Goal: Task Accomplishment & Management: Complete application form

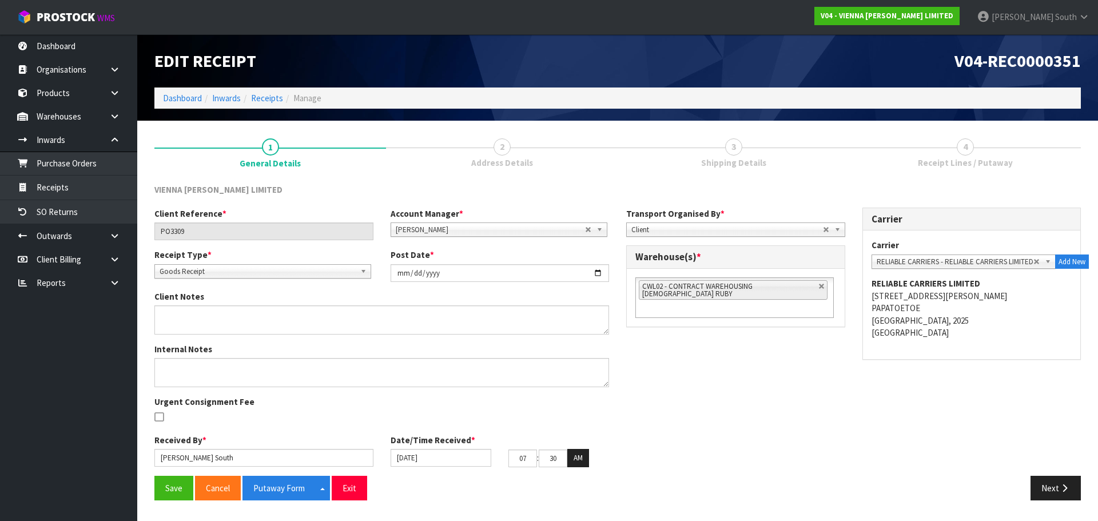
click at [275, 80] on div "Edit Receipt" at bounding box center [382, 60] width 472 height 53
click at [272, 93] on link "Receipts" at bounding box center [267, 98] width 32 height 11
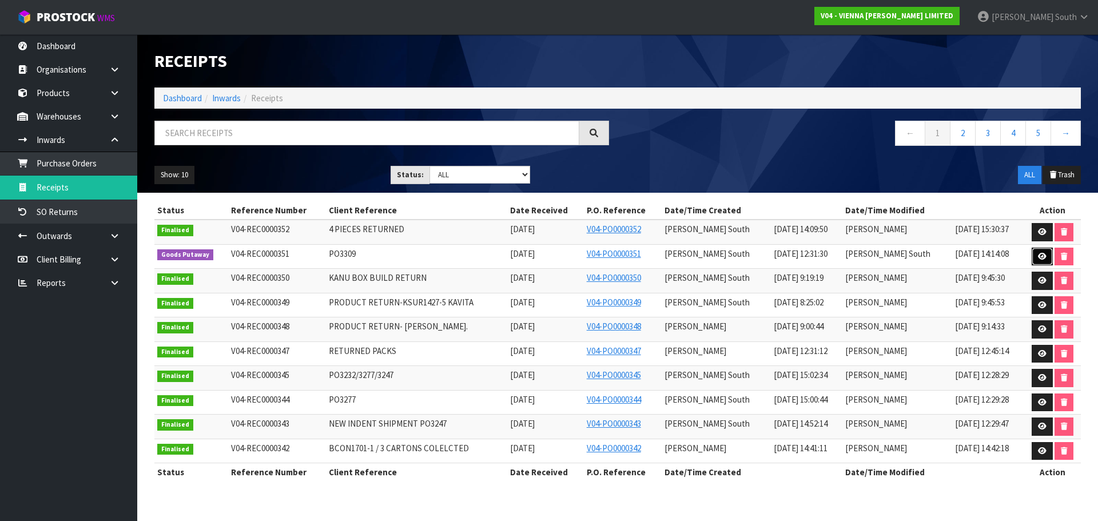
click at [1032, 255] on link at bounding box center [1042, 257] width 21 height 18
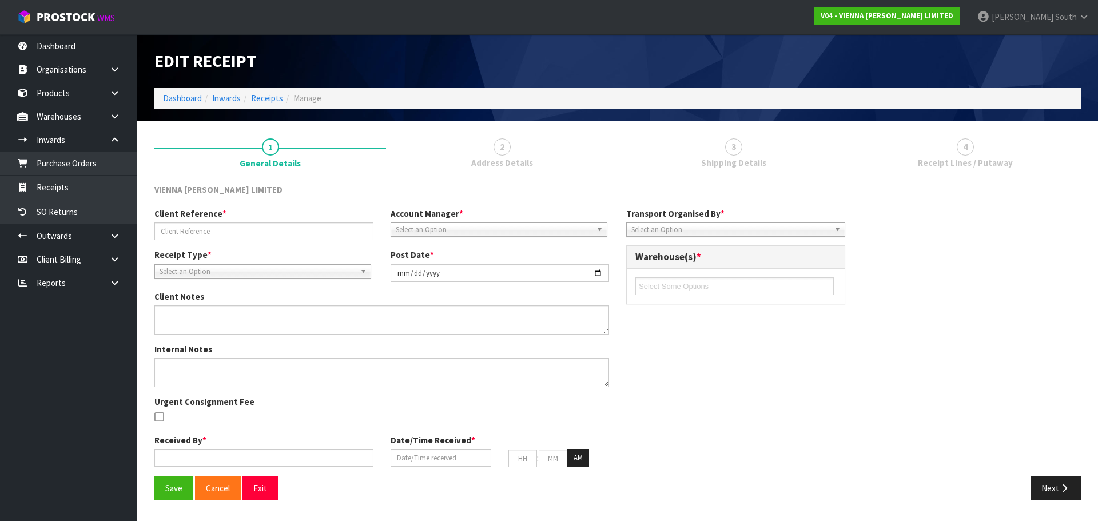
type input "PO3309"
type input "[DATE]"
type input "[PERSON_NAME] South"
type input "[DATE]"
type input "07"
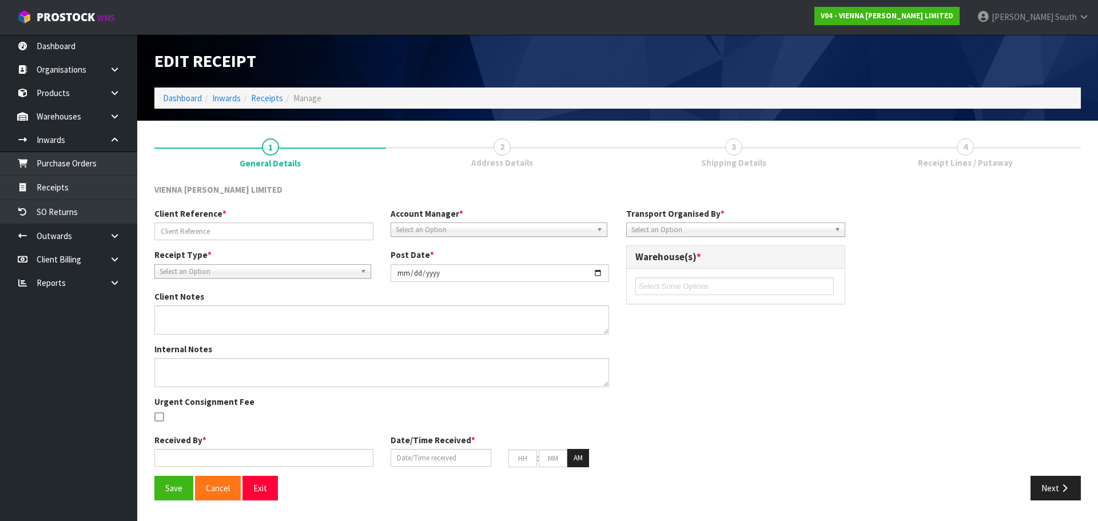
type input "30"
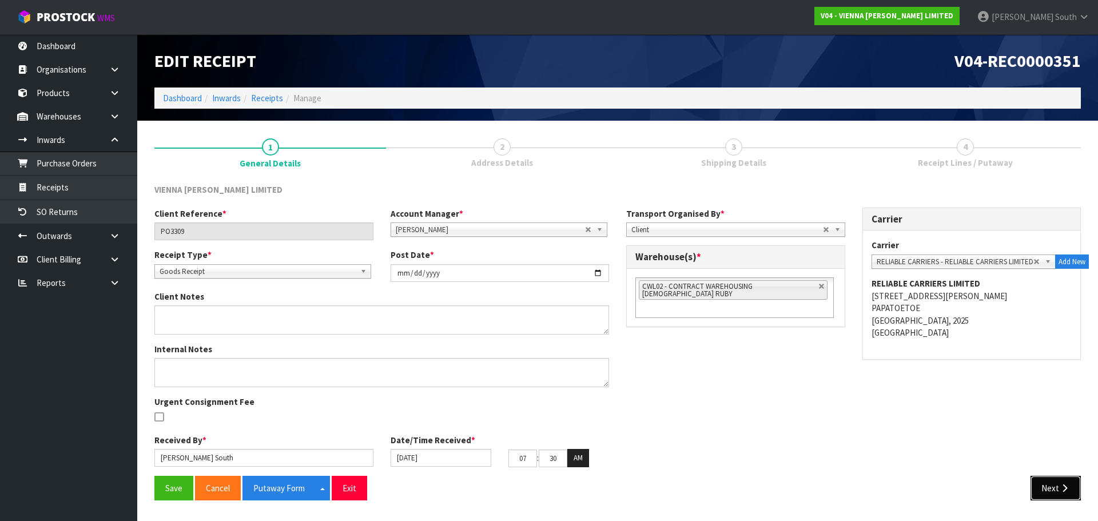
click at [1056, 480] on button "Next" at bounding box center [1056, 488] width 50 height 25
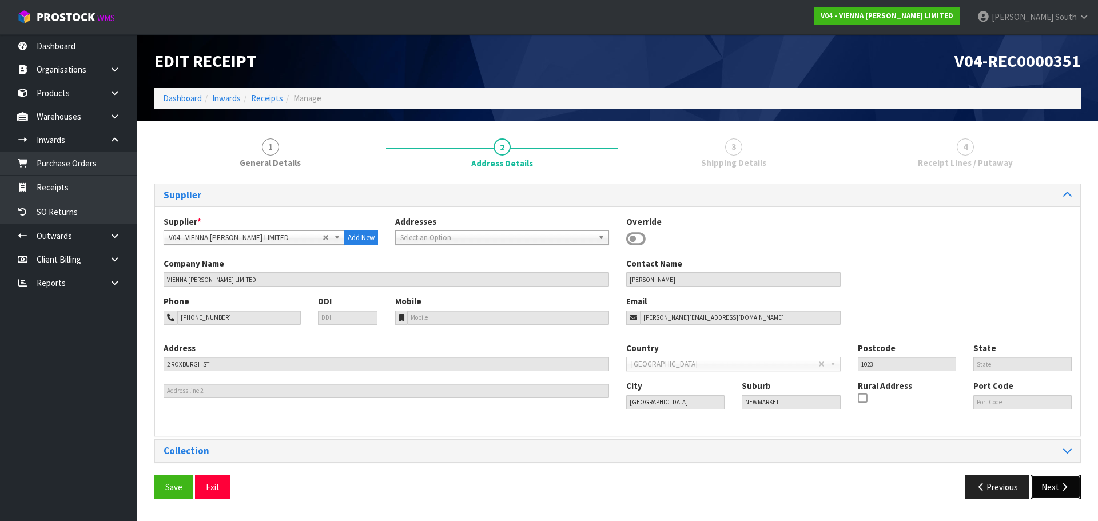
click at [1047, 482] on button "Next" at bounding box center [1056, 487] width 50 height 25
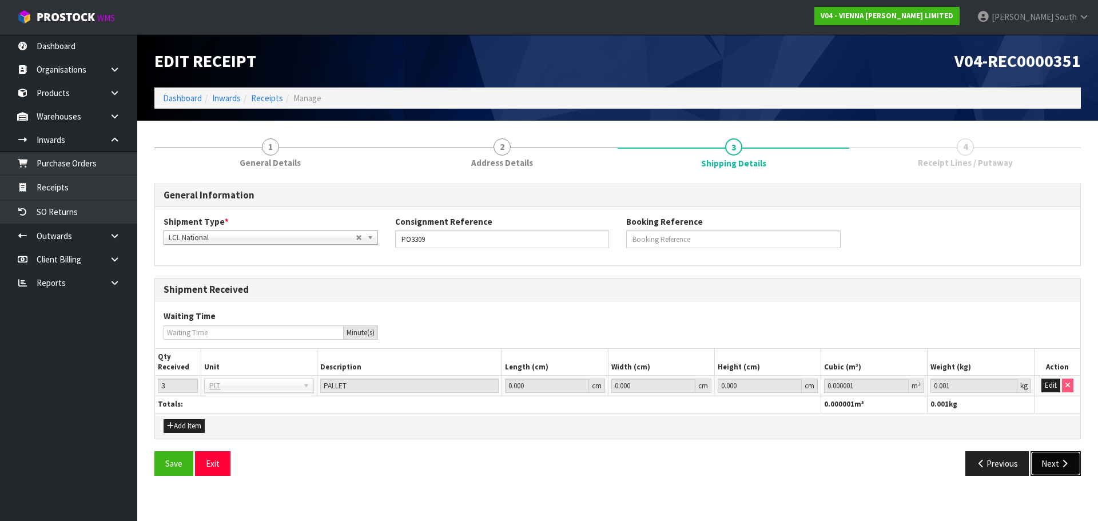
click at [1048, 454] on button "Next" at bounding box center [1056, 463] width 50 height 25
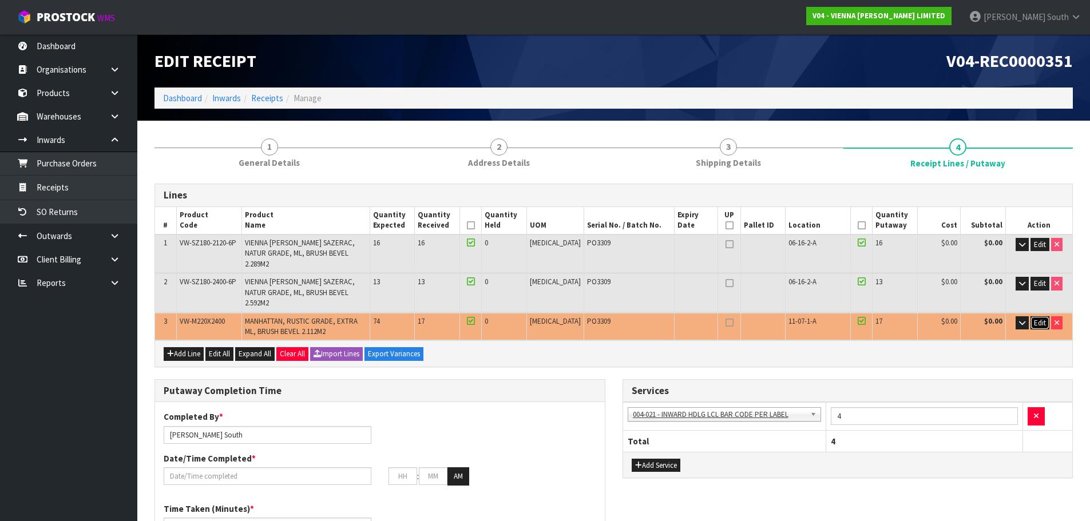
click at [1040, 318] on span "Edit" at bounding box center [1040, 323] width 12 height 10
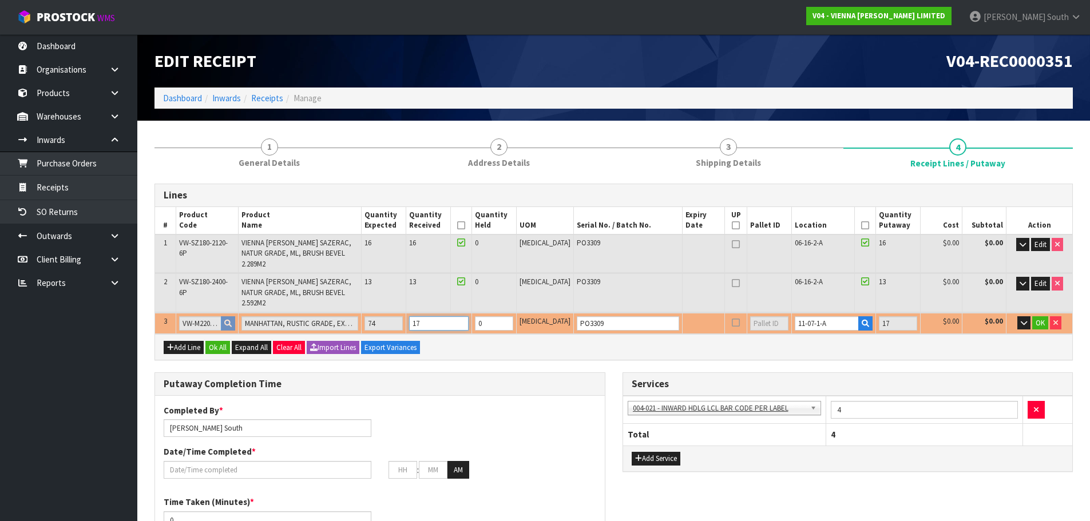
click at [423, 313] on tr "3 VW-M220X2400 MANHATTAN, RUSTIC GRADE, EXTRA ML, BRUSH BEVEL 2.112M2 74 17 0 […" at bounding box center [613, 323] width 917 height 21
type input "1.387382"
type input "903"
type input "7"
type input "4.123696"
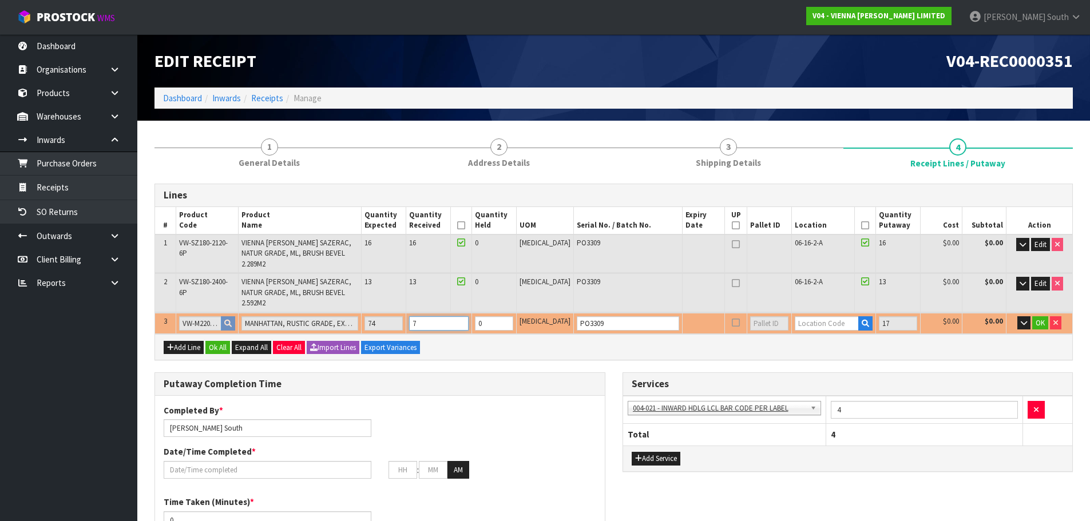
type input "2558"
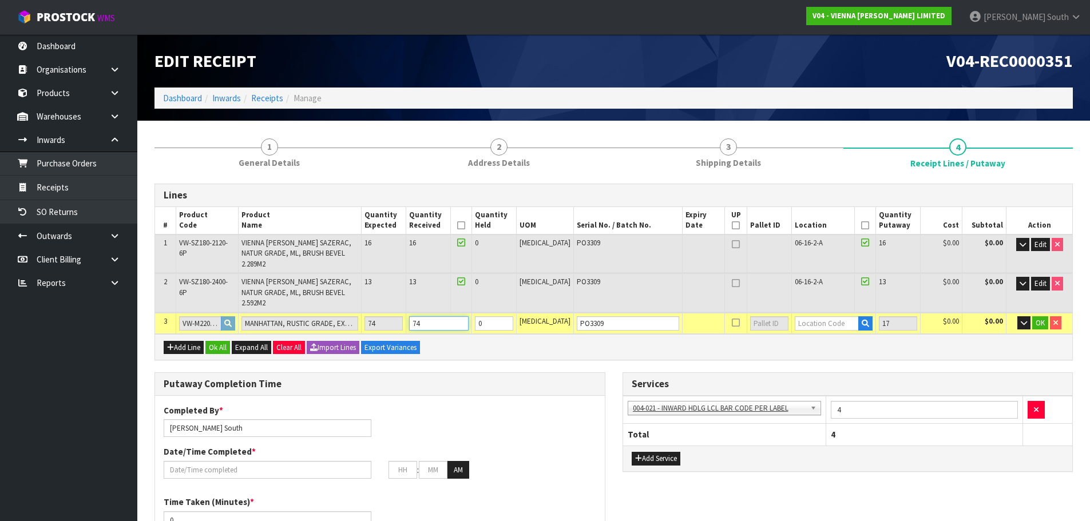
type input "74"
click at [820, 316] on input "text" at bounding box center [826, 323] width 65 height 14
type input "29"
type input "0"
click at [260, 101] on link "Receipts" at bounding box center [267, 98] width 32 height 11
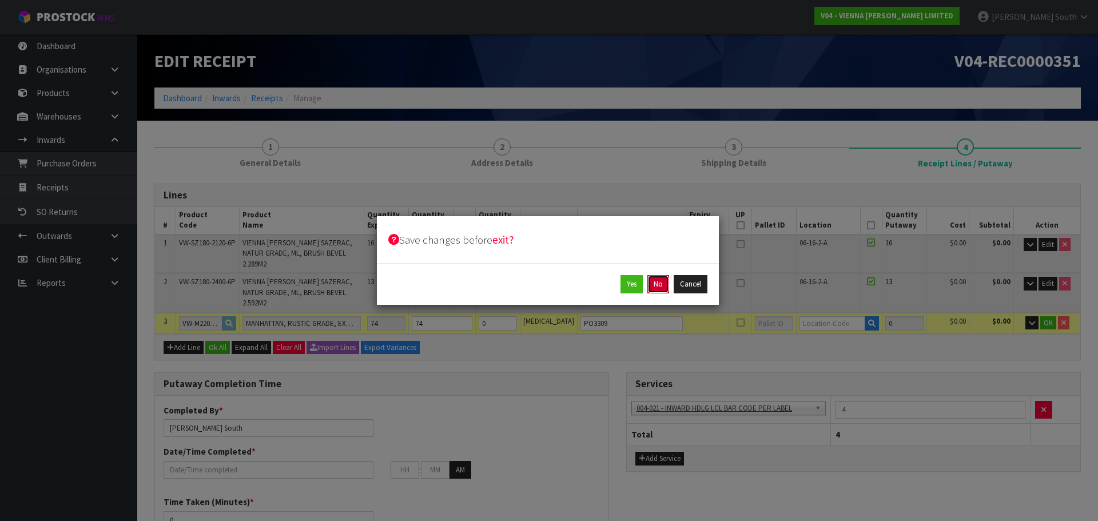
click at [650, 285] on button "No" at bounding box center [658, 284] width 22 height 18
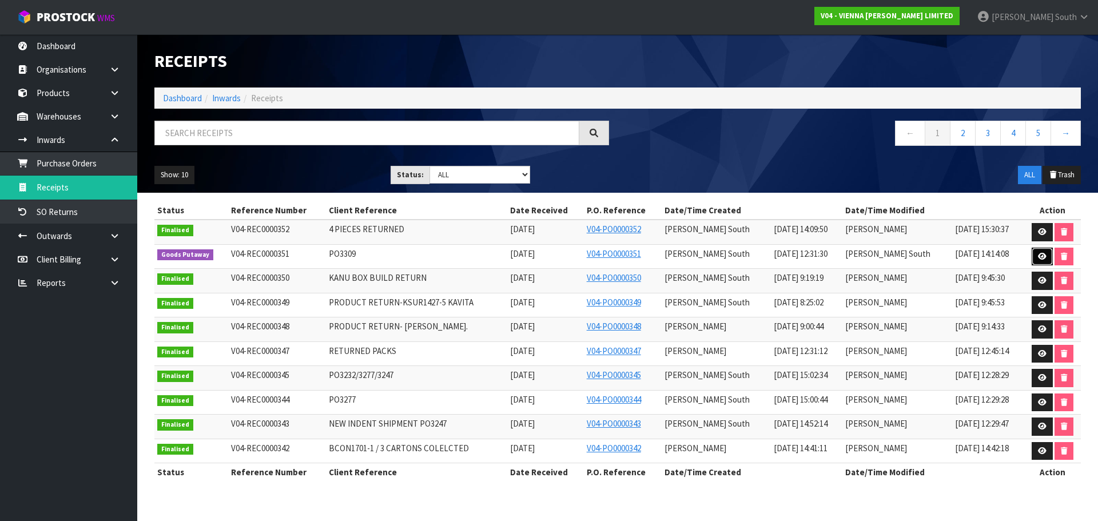
click at [1044, 255] on icon at bounding box center [1042, 256] width 9 height 7
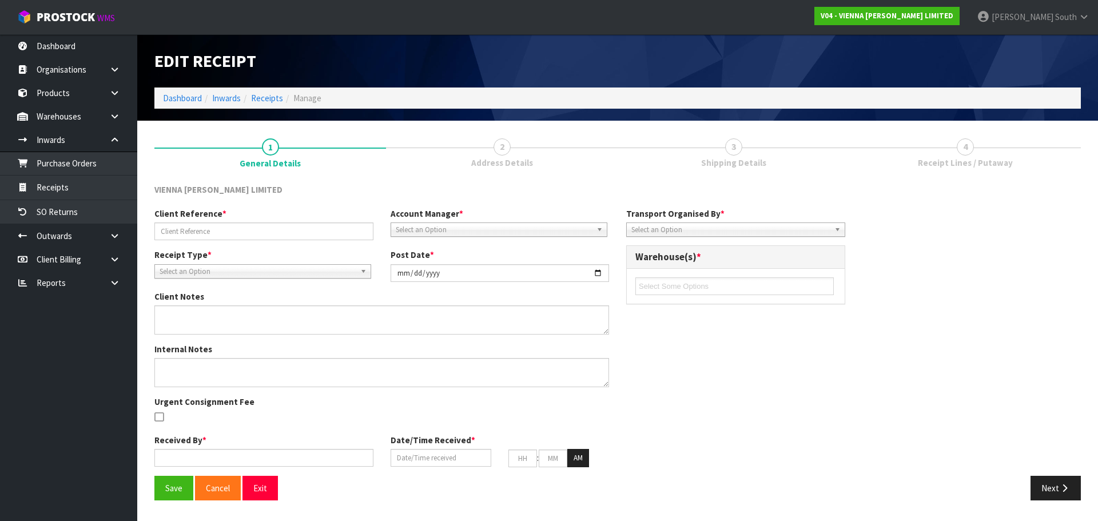
type input "PO3309"
type input "[DATE]"
type input "[PERSON_NAME] South"
type input "[DATE]"
type input "07"
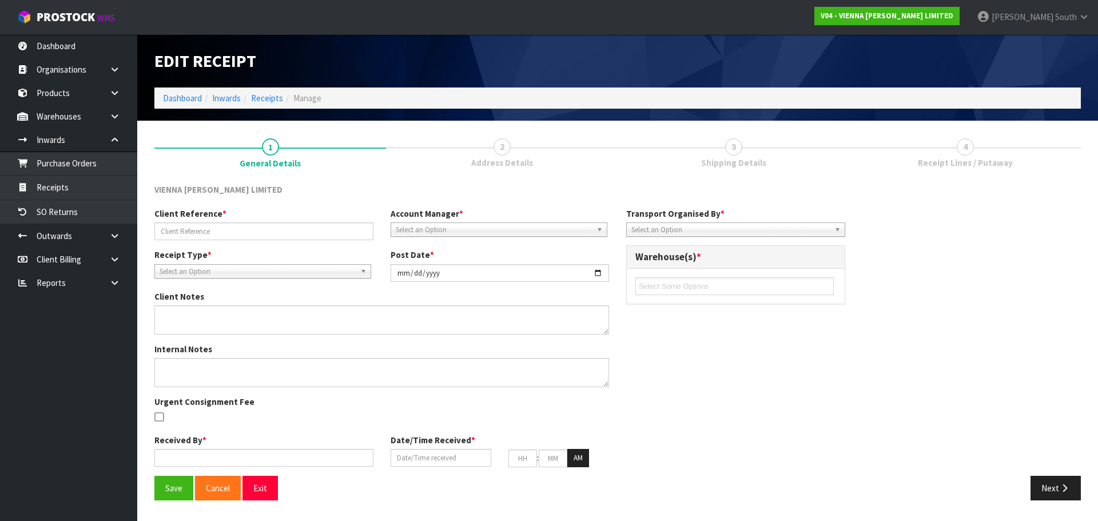
type input "30"
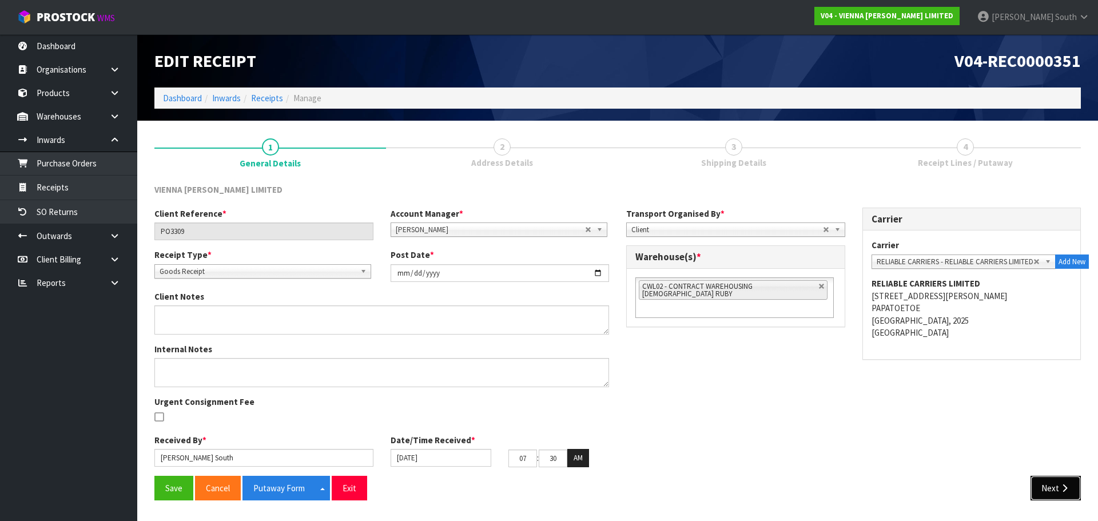
click at [1042, 480] on button "Next" at bounding box center [1056, 488] width 50 height 25
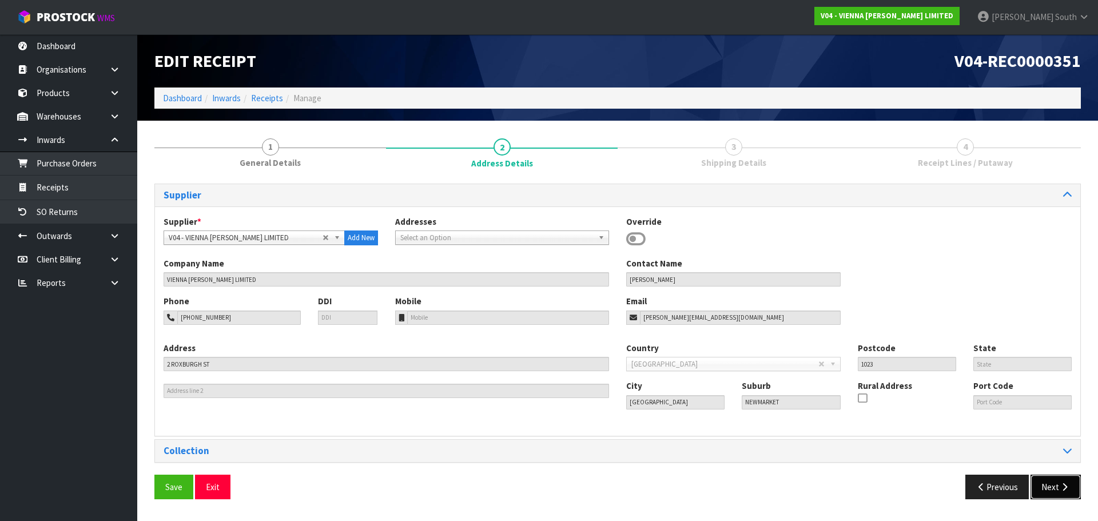
click at [1055, 483] on button "Next" at bounding box center [1056, 487] width 50 height 25
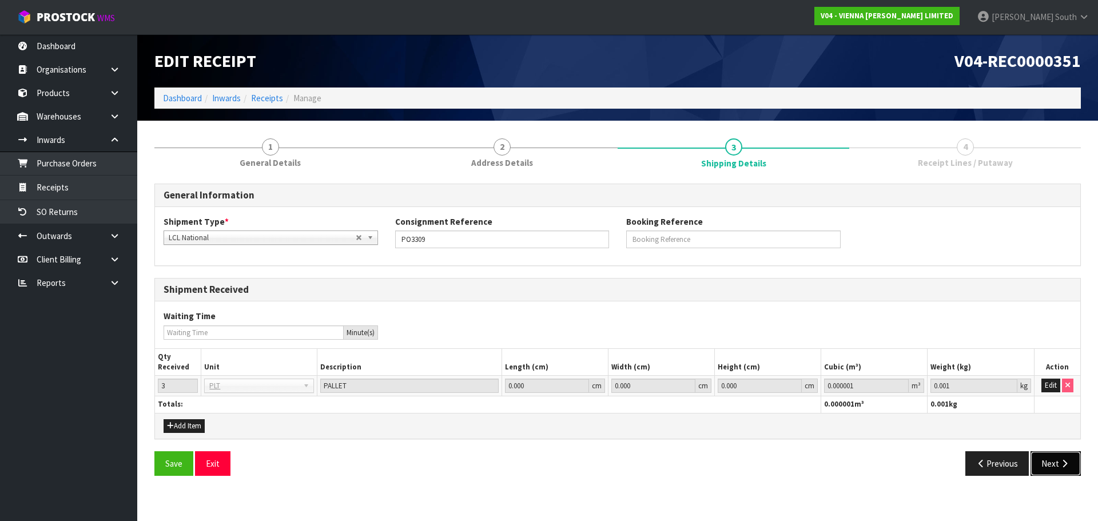
click at [1054, 467] on button "Next" at bounding box center [1056, 463] width 50 height 25
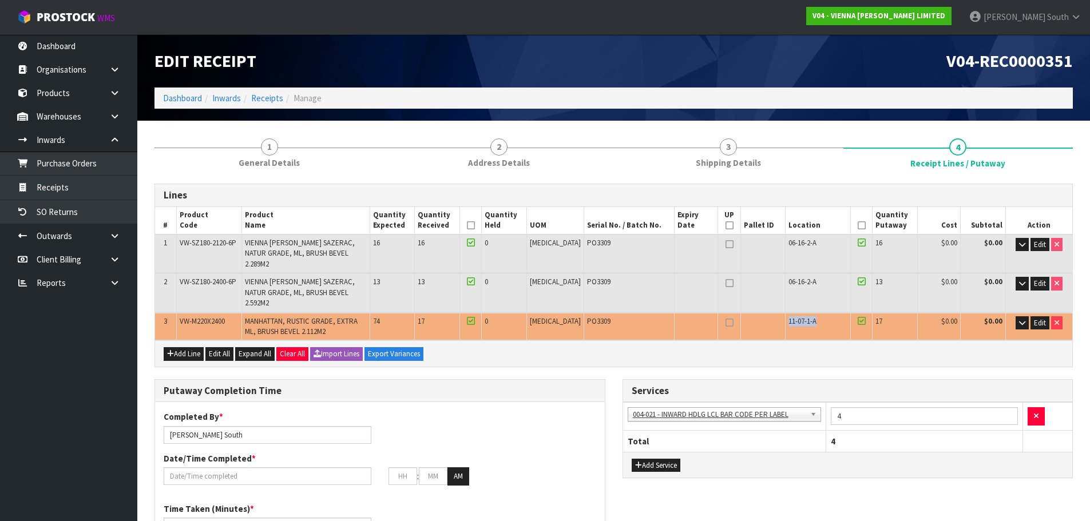
drag, startPoint x: 814, startPoint y: 299, endPoint x: 773, endPoint y: 306, distance: 41.2
click at [785, 313] on td "11-07-1-A" at bounding box center [817, 326] width 65 height 27
copy span "11-07-1-A"
click at [1042, 318] on span "Edit" at bounding box center [1040, 323] width 12 height 10
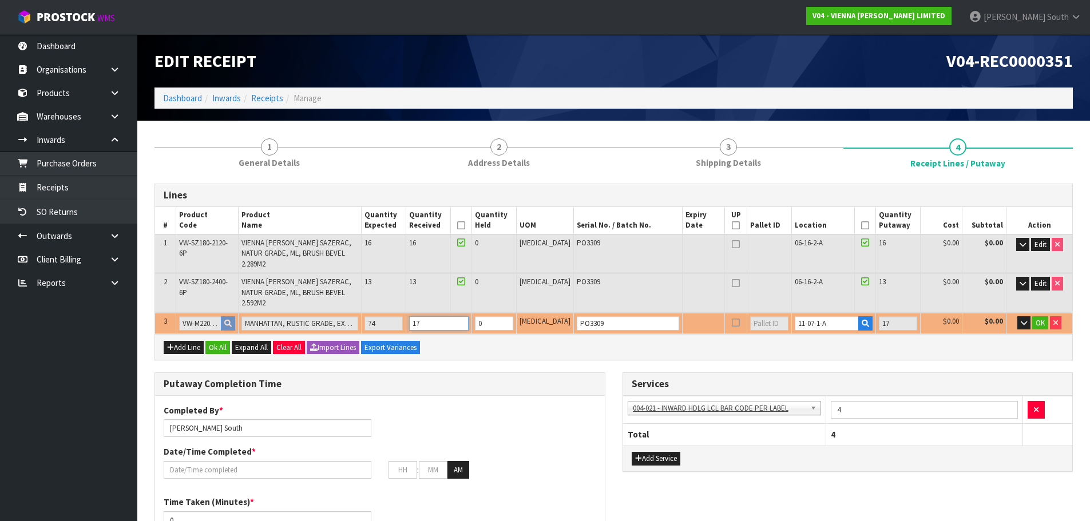
drag, startPoint x: 473, startPoint y: 301, endPoint x: 432, endPoint y: 304, distance: 41.2
click at [432, 316] on input "17" at bounding box center [438, 323] width 59 height 14
type input "1.387382"
type input "903"
type input "7"
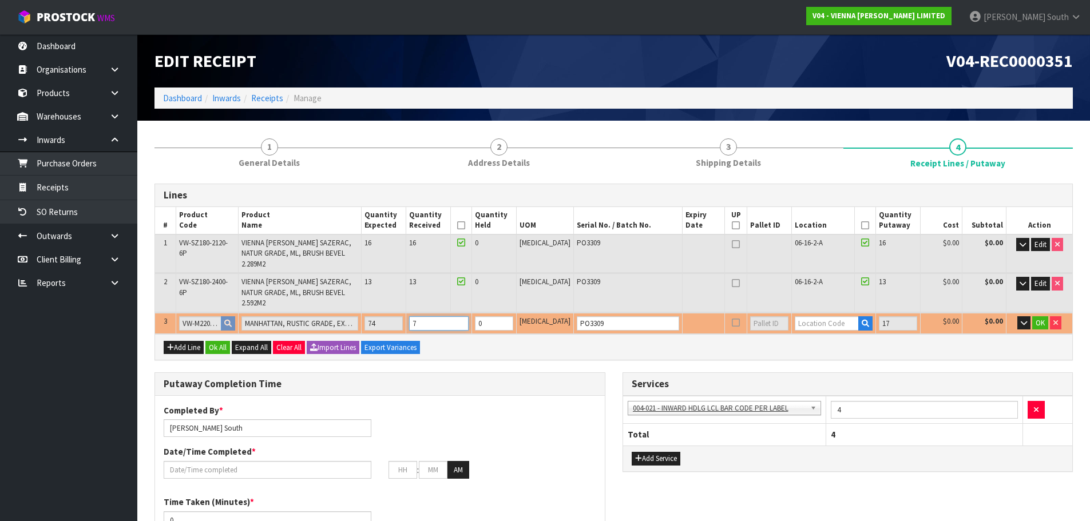
type input "4.123696"
type input "2558"
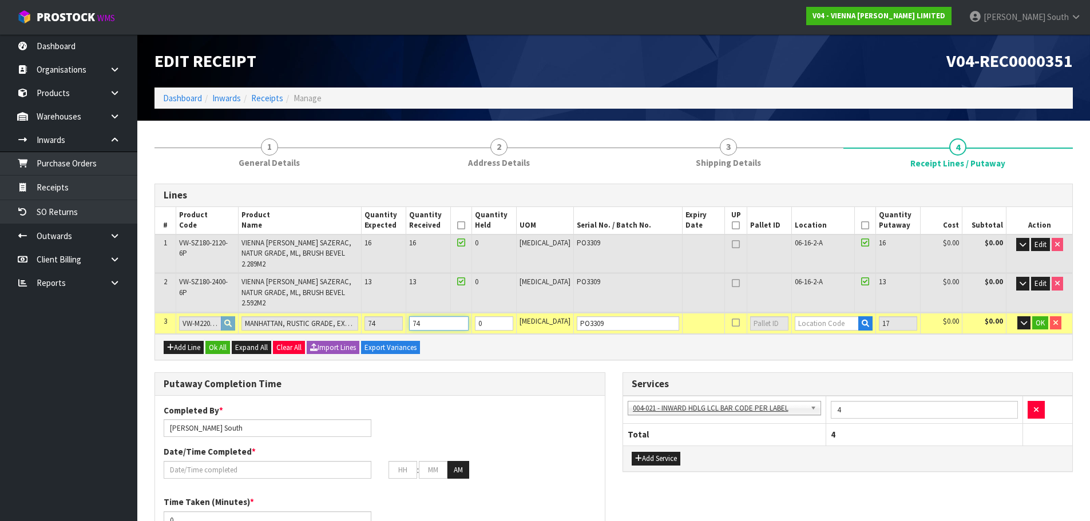
type input "74"
click at [820, 316] on input "text" at bounding box center [826, 323] width 65 height 14
paste input "11-07-1-A"
type input "11-07-1-A"
type input "103"
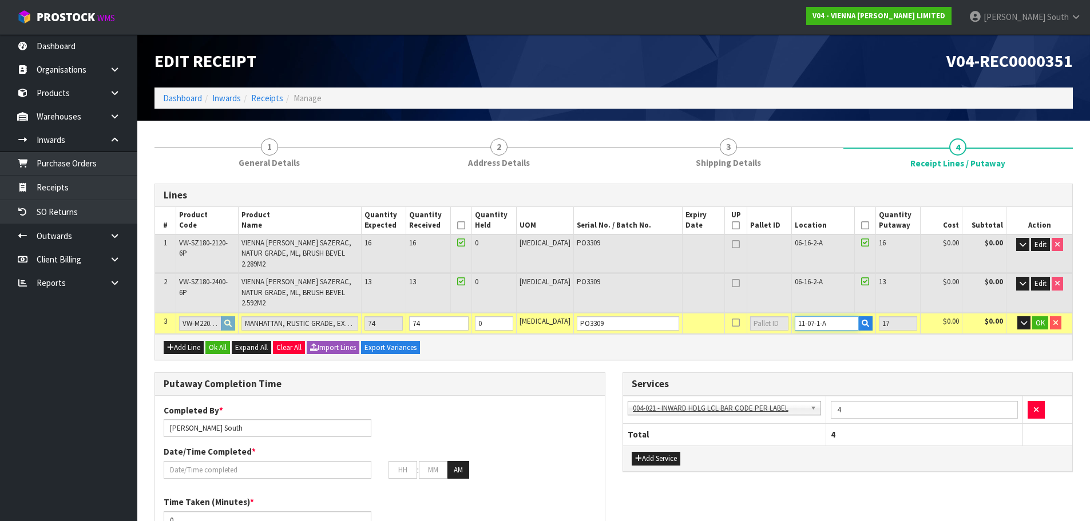
type input "74"
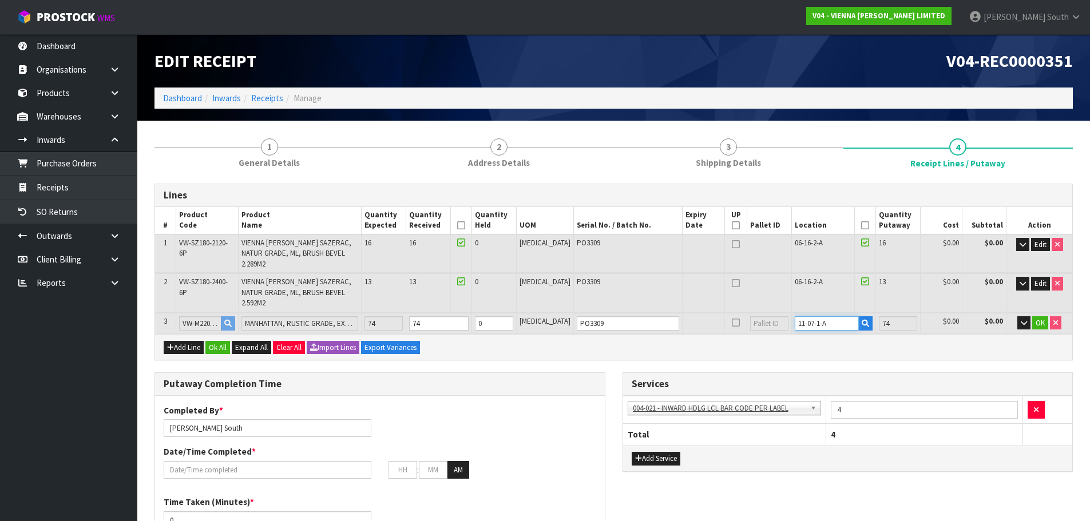
type input "11-07-1-A"
drag, startPoint x: 884, startPoint y: 348, endPoint x: 986, endPoint y: 306, distance: 110.3
click at [1035, 318] on span "OK" at bounding box center [1039, 323] width 9 height 10
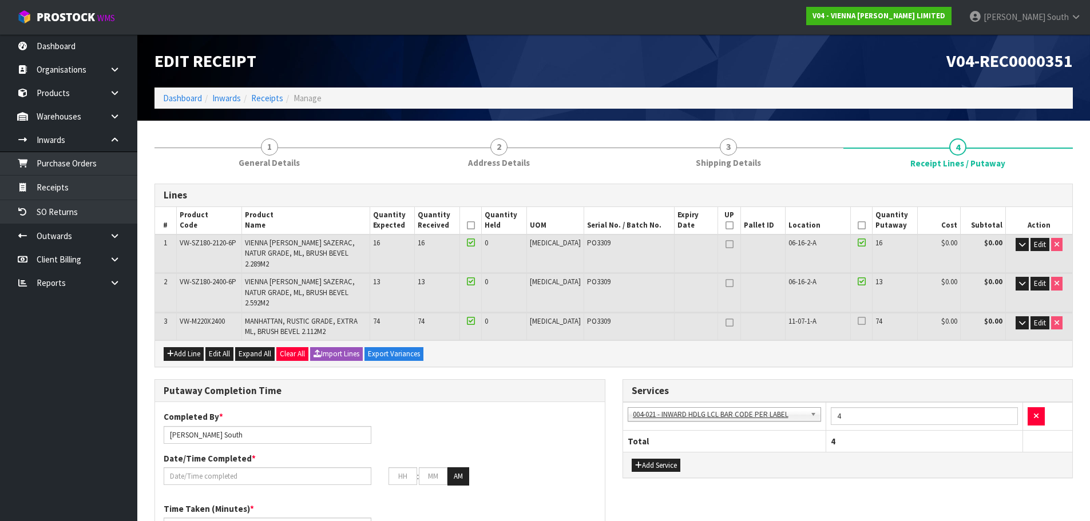
click at [857, 321] on icon at bounding box center [861, 321] width 8 height 1
click at [0, 0] on input "checkbox" at bounding box center [0, 0] width 0 height 0
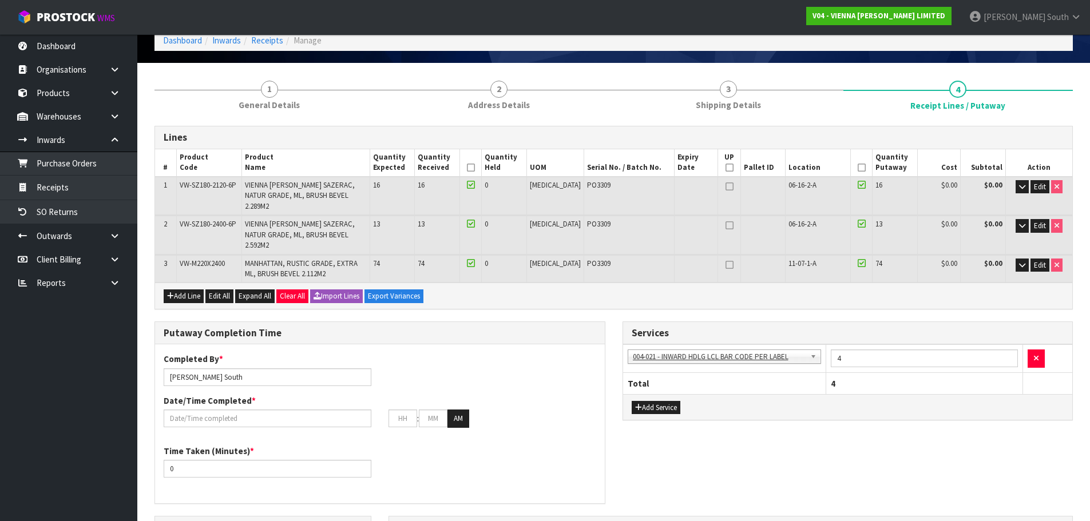
scroll to position [57, 0]
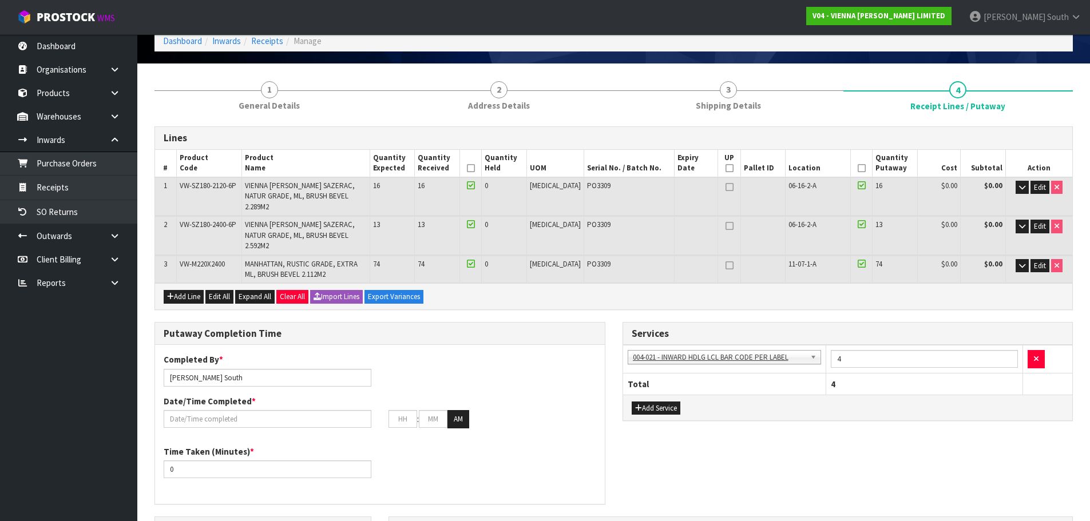
click at [725, 188] on icon at bounding box center [729, 187] width 8 height 1
type input "1"
type input "13"
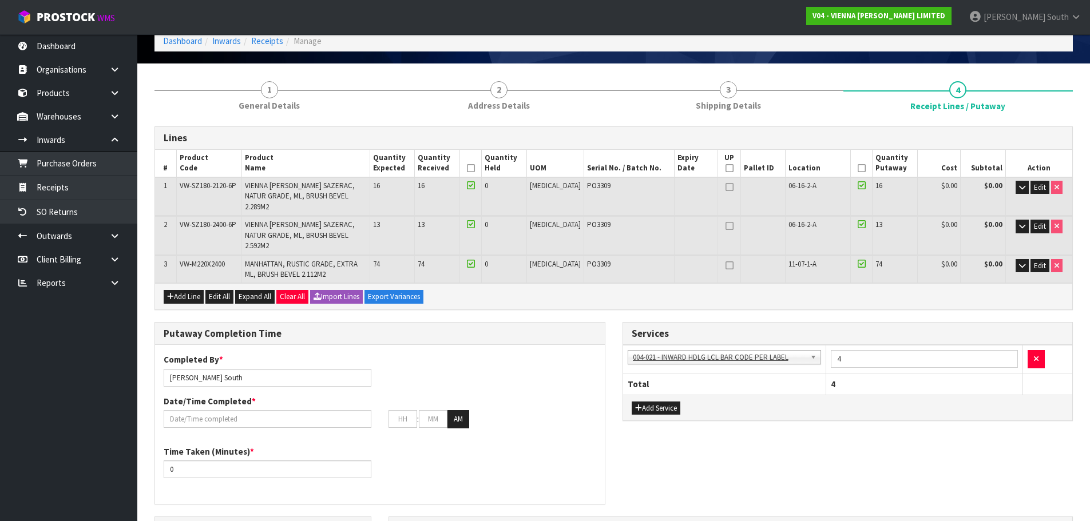
type input "14"
click at [722, 220] on link at bounding box center [729, 227] width 15 height 14
type input "2"
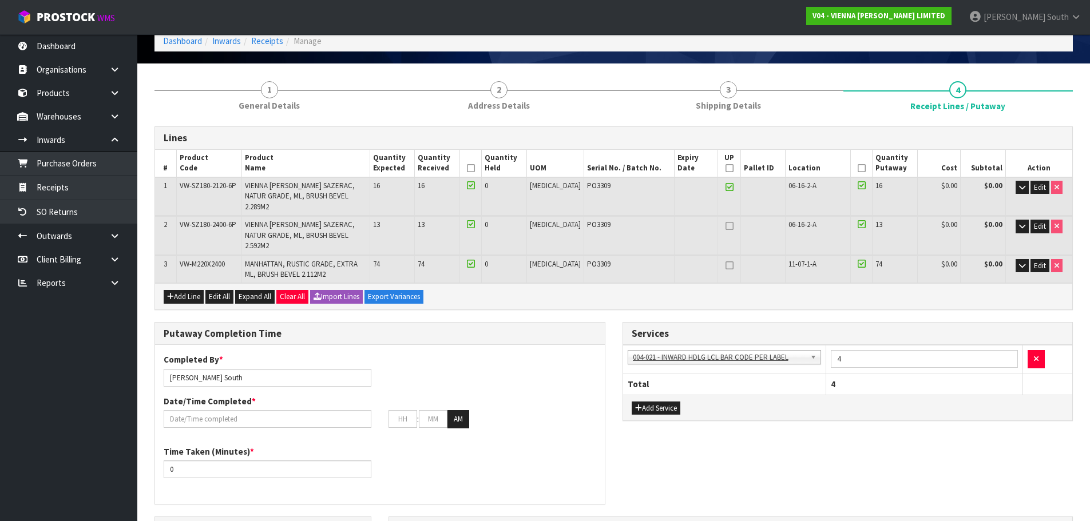
type input "0"
type input "2"
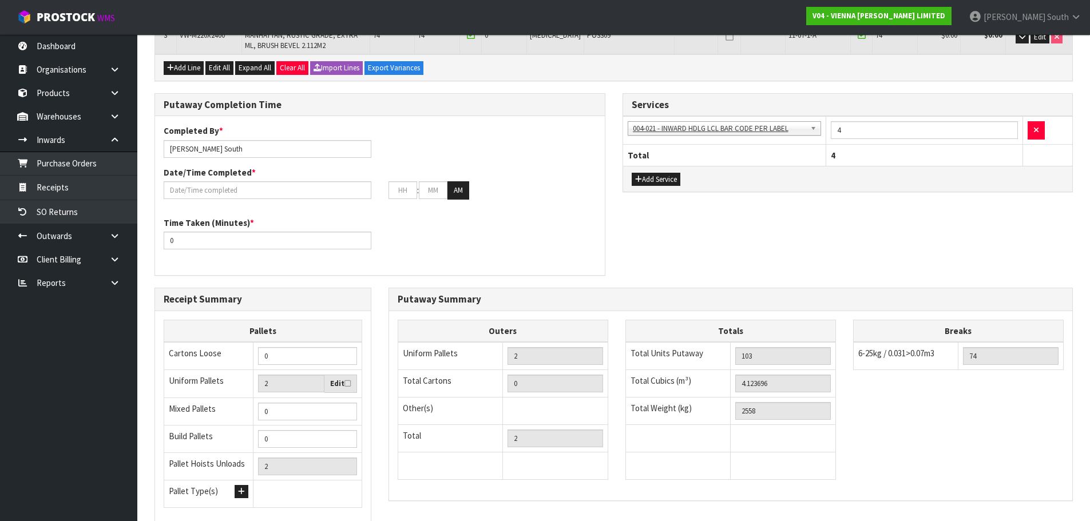
scroll to position [343, 0]
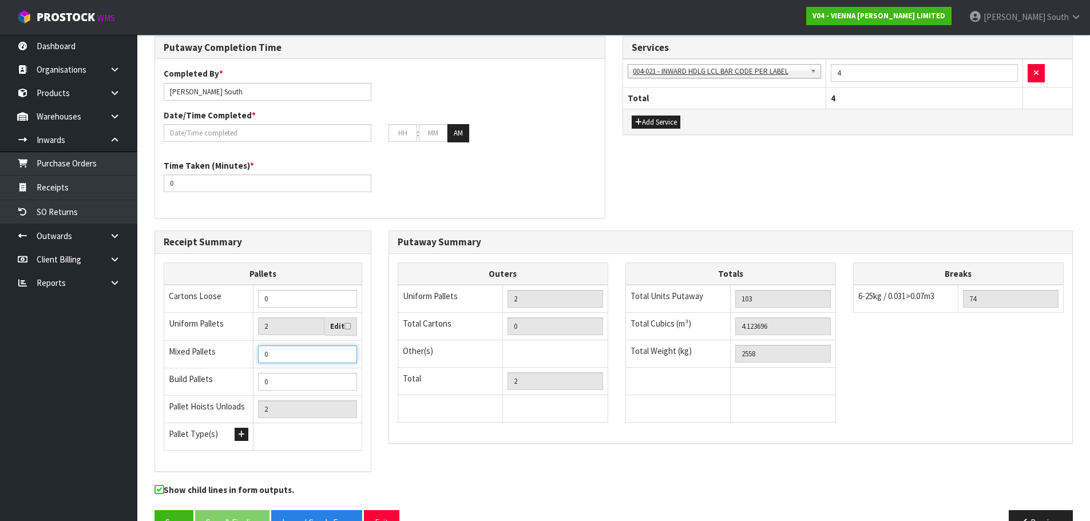
drag, startPoint x: 276, startPoint y: 333, endPoint x: 158, endPoint y: 352, distance: 119.9
click at [158, 352] on div "Pallets Cartons Loose 0 Uniform Pallets 2 Edit Mixed Pallets 0 Build Pallets 0 …" at bounding box center [263, 363] width 216 height 200
type input "1"
type input "3"
type input "1"
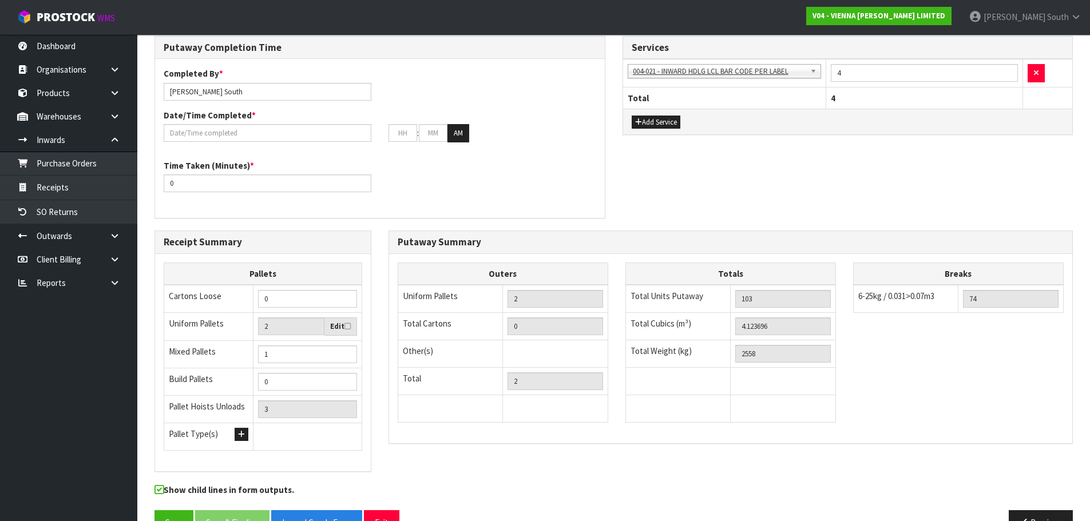
click at [377, 333] on div "Receipt Summary Pallets Cartons Loose 0 Uniform Pallets 2 Edit Mixed Pallets 1 …" at bounding box center [263, 357] width 234 height 253
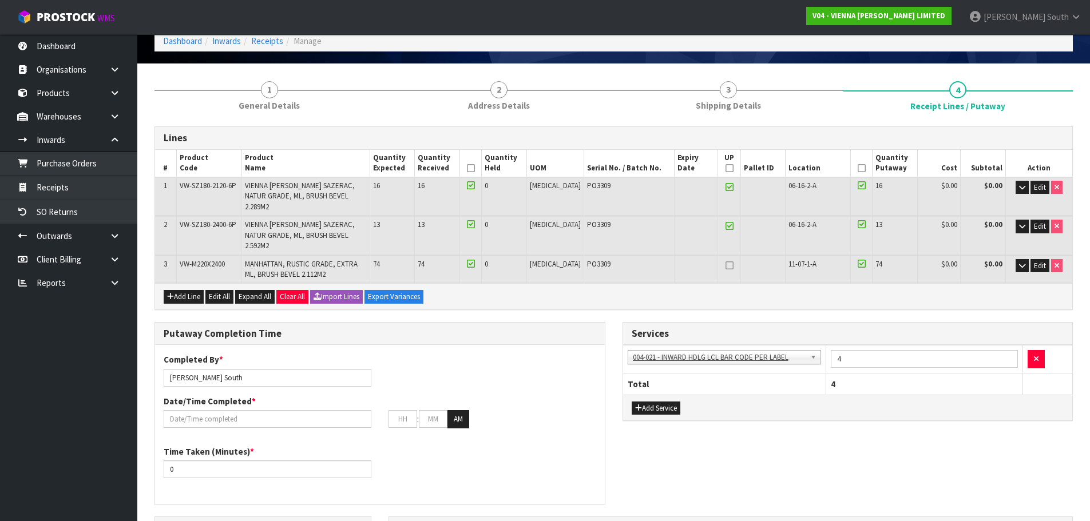
click at [692, 118] on li "3 Shipping Details" at bounding box center [728, 95] width 229 height 46
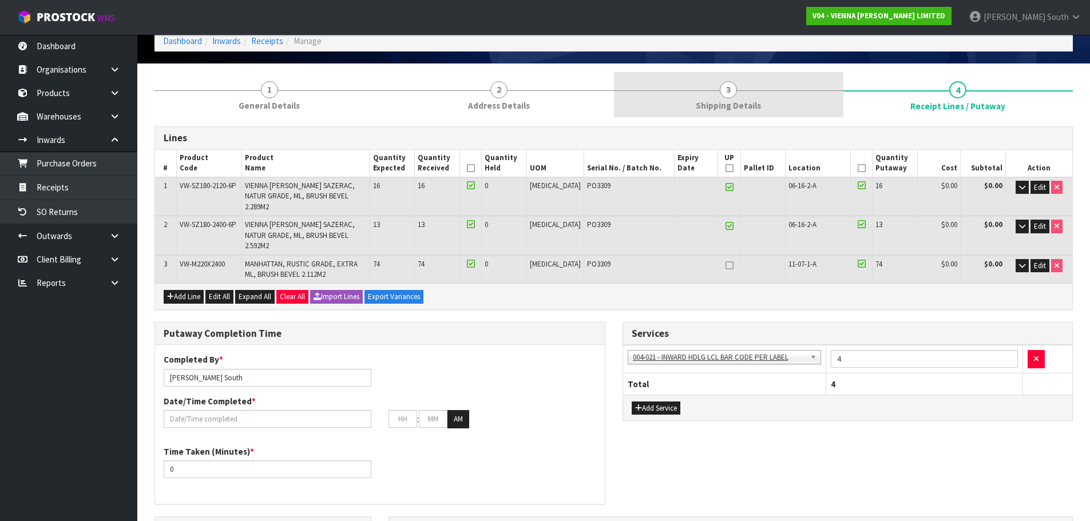
click at [705, 109] on span "Shipping Details" at bounding box center [728, 106] width 65 height 12
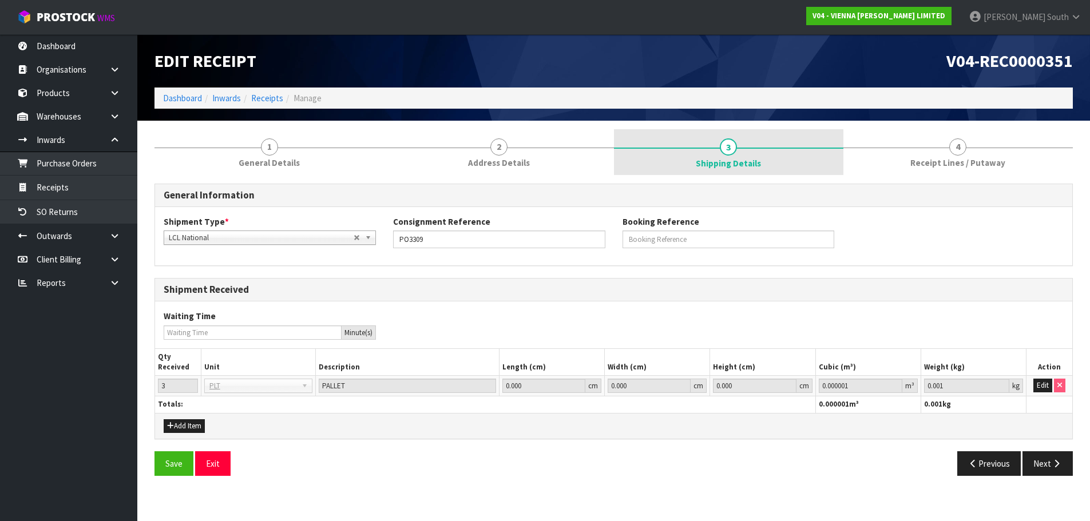
scroll to position [0, 0]
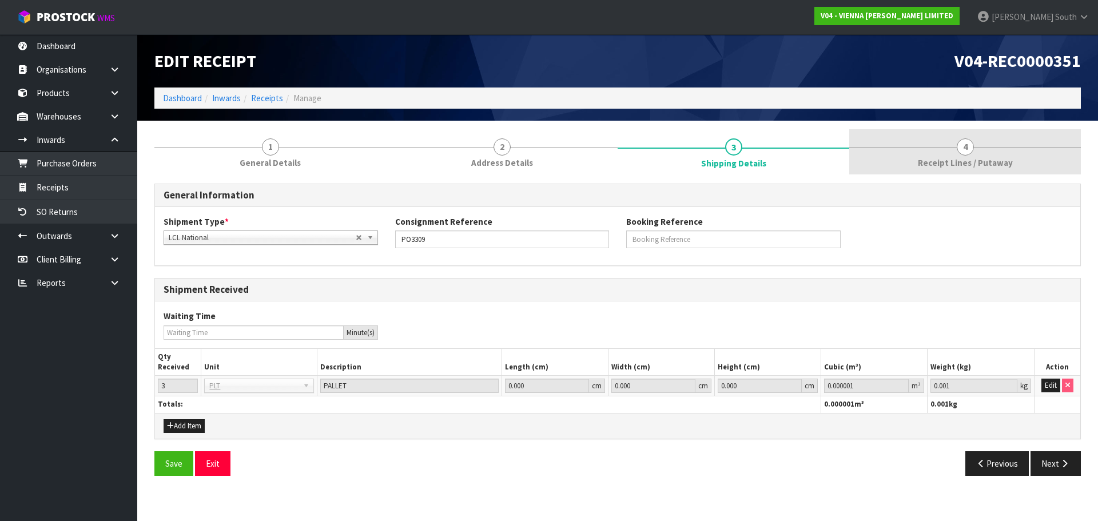
click at [975, 140] on link "4 Receipt Lines / Putaway" at bounding box center [965, 151] width 232 height 45
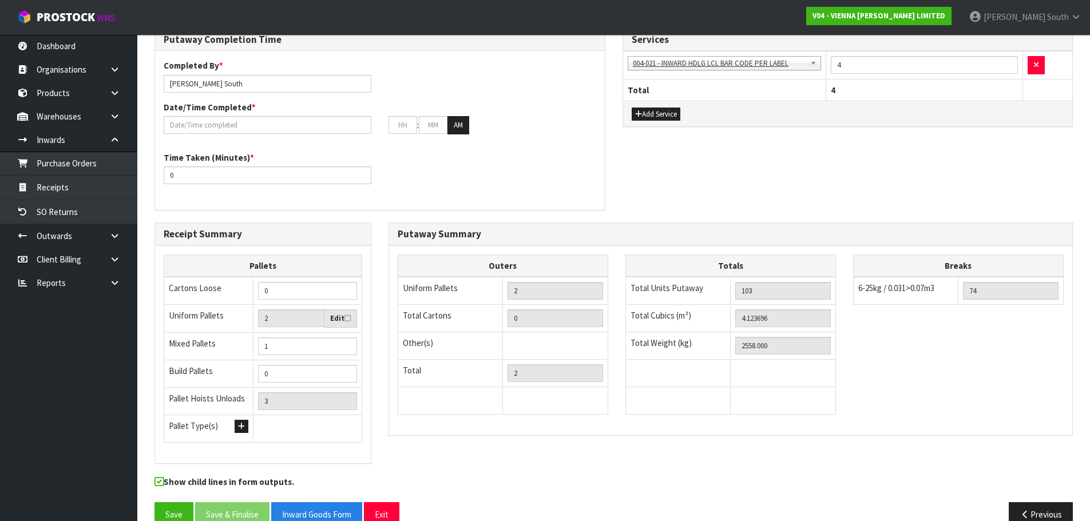
scroll to position [353, 0]
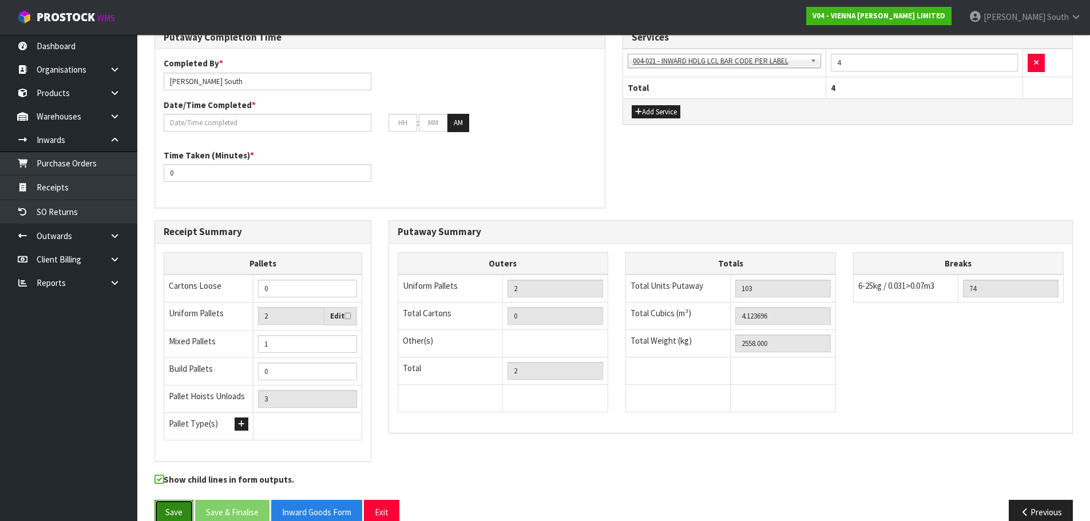
click at [178, 500] on button "Save" at bounding box center [173, 512] width 39 height 25
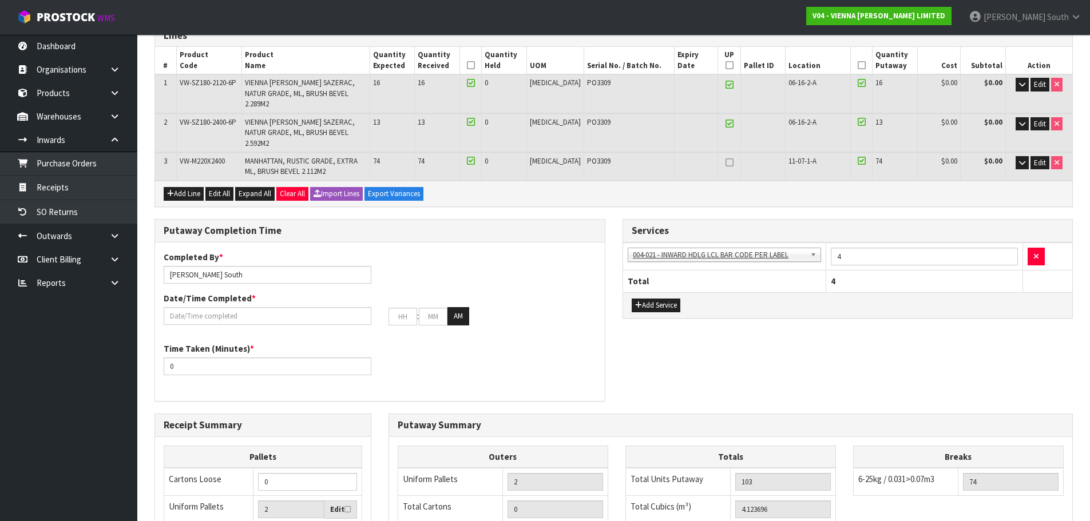
scroll to position [229, 0]
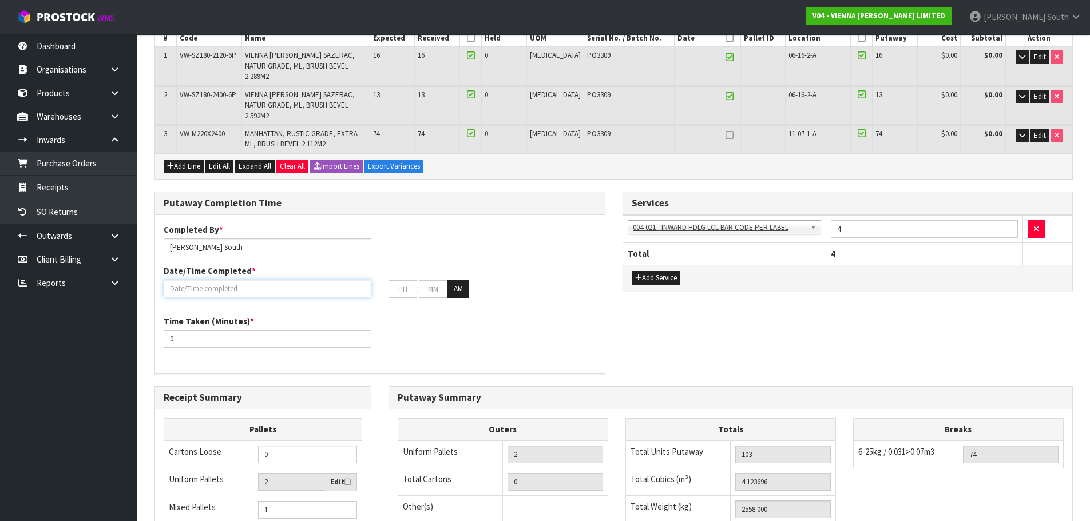
click at [256, 280] on input "text" at bounding box center [268, 289] width 208 height 18
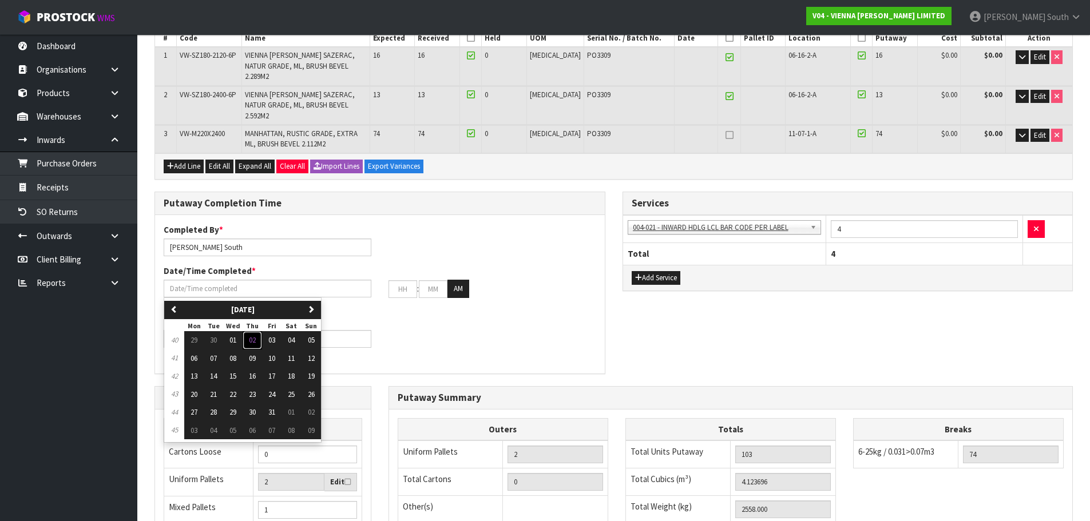
click at [255, 335] on span "02" at bounding box center [252, 340] width 7 height 10
type input "[DATE]"
type input "12"
type input "00"
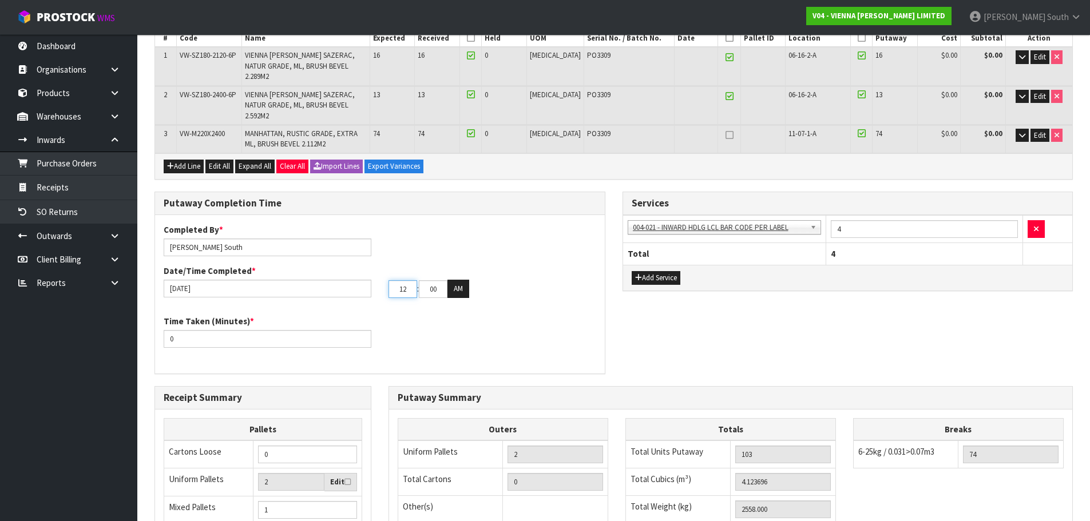
drag, startPoint x: 414, startPoint y: 263, endPoint x: 387, endPoint y: 271, distance: 28.1
click at [386, 280] on div "12 : 00 : 00 AM" at bounding box center [492, 289] width 225 height 18
type input "02"
drag, startPoint x: 422, startPoint y: 265, endPoint x: 486, endPoint y: 264, distance: 63.5
click at [482, 280] on div "02 : 00 : 00 AM" at bounding box center [492, 289] width 208 height 18
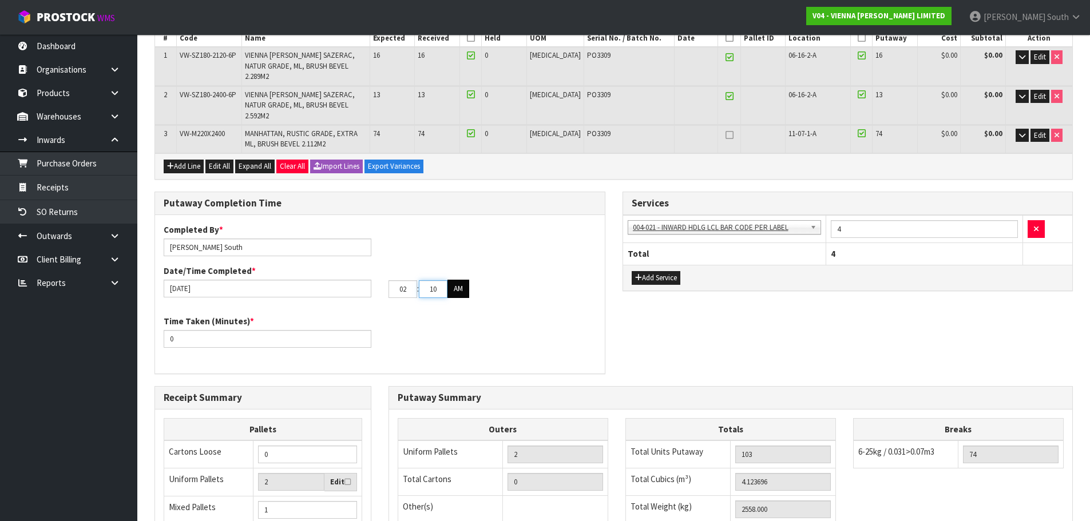
type input "10"
click at [459, 280] on button "AM" at bounding box center [458, 289] width 22 height 18
drag, startPoint x: 214, startPoint y: 317, endPoint x: 161, endPoint y: 323, distance: 52.9
click at [161, 323] on div "Time Taken (Minutes) * 0" at bounding box center [267, 331] width 225 height 33
type input "30"
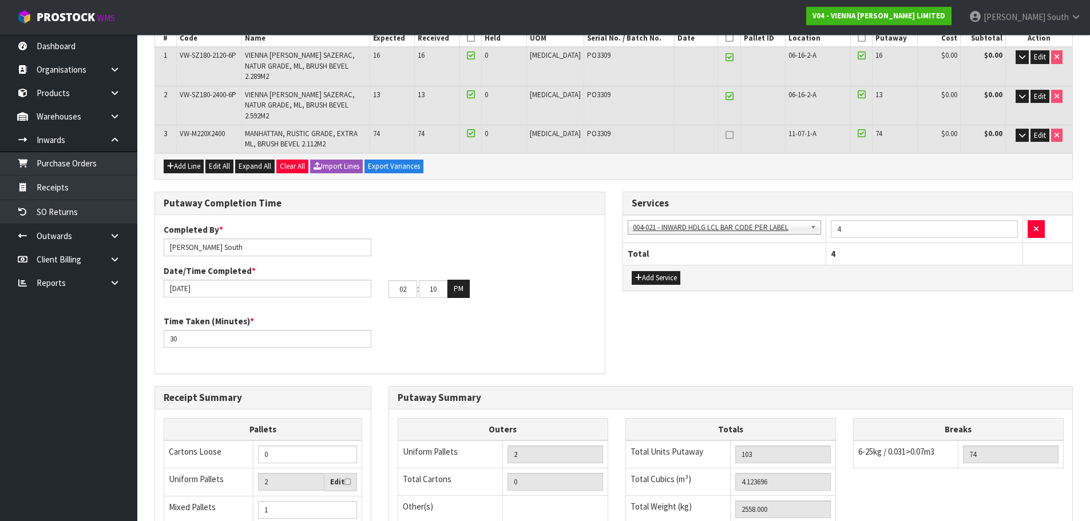
click at [454, 320] on div "Time Taken (Minutes) * 30" at bounding box center [380, 335] width 450 height 41
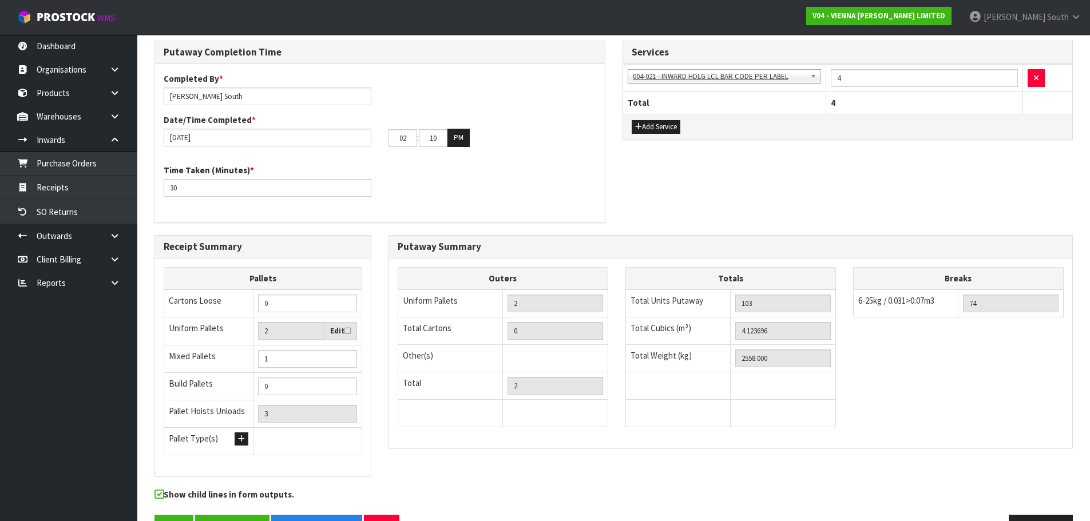
scroll to position [395, 0]
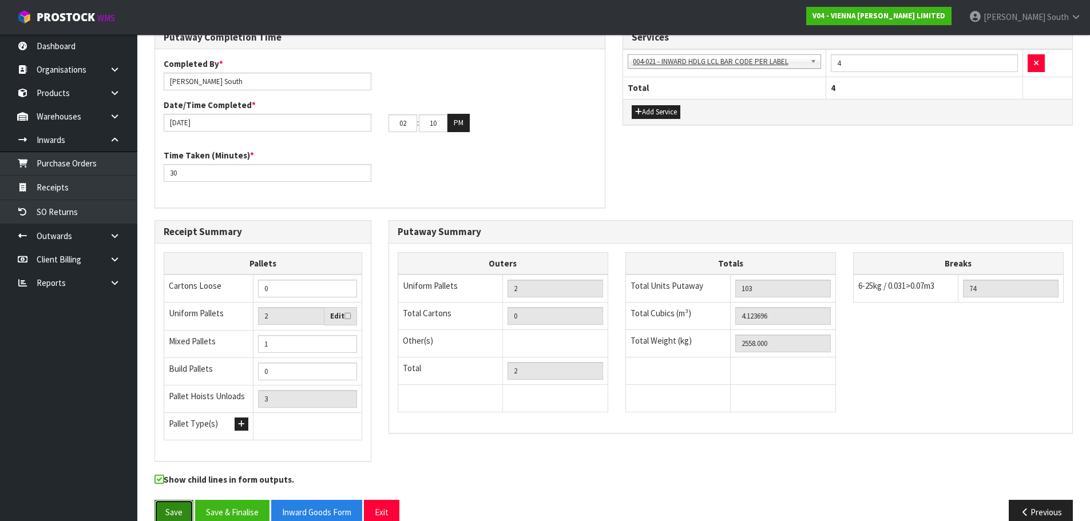
click at [179, 500] on button "Save" at bounding box center [173, 512] width 39 height 25
drag, startPoint x: 791, startPoint y: 299, endPoint x: 724, endPoint y: 308, distance: 67.5
click at [724, 308] on tr "Total Cubics (m³) 4.123696" at bounding box center [730, 316] width 210 height 27
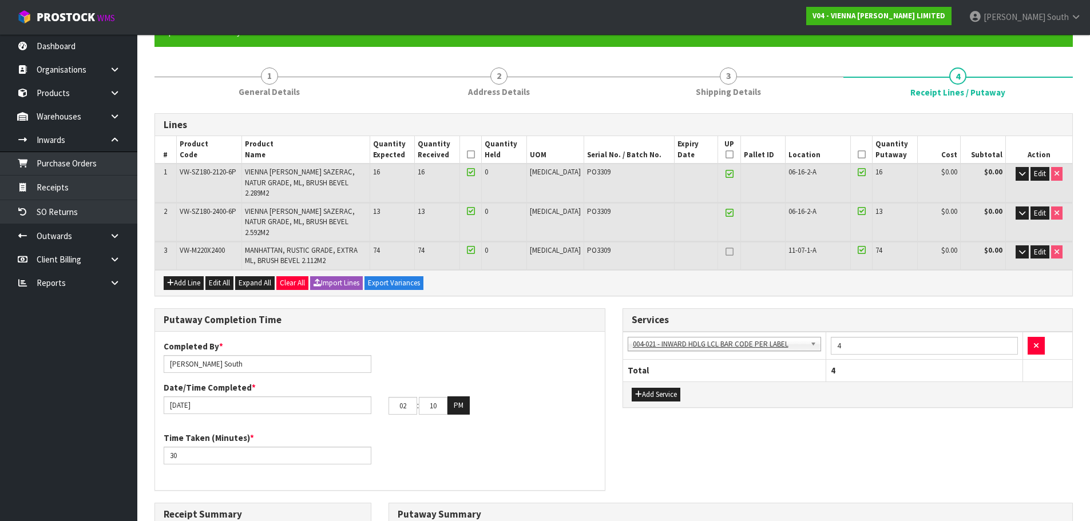
scroll to position [109, 0]
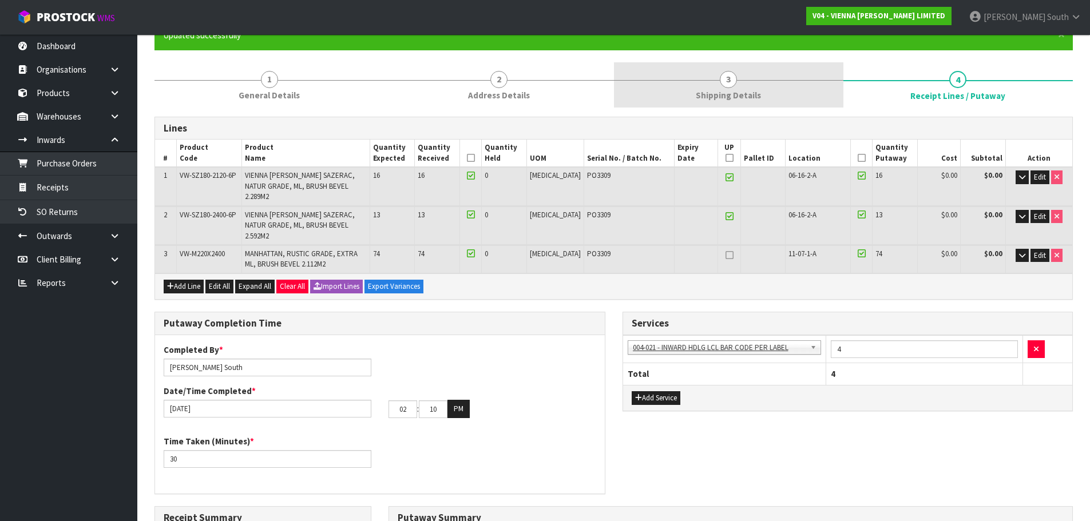
click at [742, 92] on span "Shipping Details" at bounding box center [728, 95] width 65 height 12
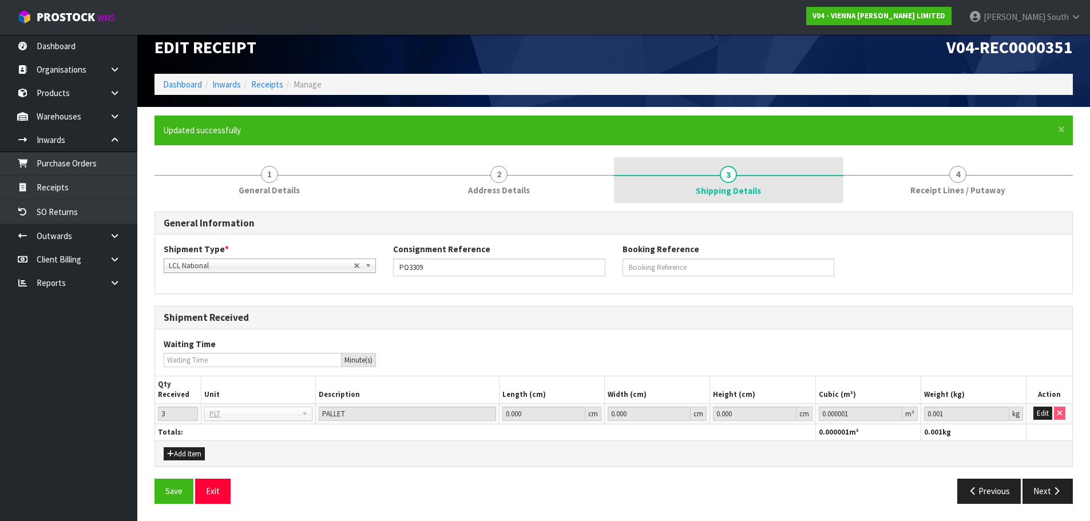
scroll to position [14, 0]
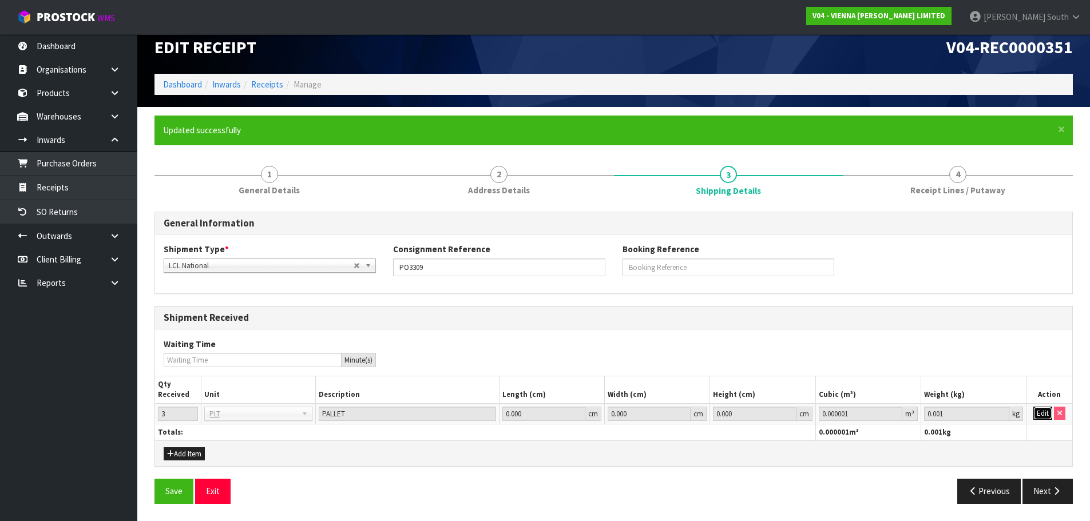
click at [1047, 412] on button "Edit" at bounding box center [1042, 414] width 19 height 14
drag, startPoint x: 876, startPoint y: 410, endPoint x: 752, endPoint y: 430, distance: 125.8
click at [752, 430] on table "Qty Received Unit Description Length (cm) Width (cm) Height (cm) Cubic (m³) Wei…" at bounding box center [613, 408] width 917 height 64
paste input "4.123696"
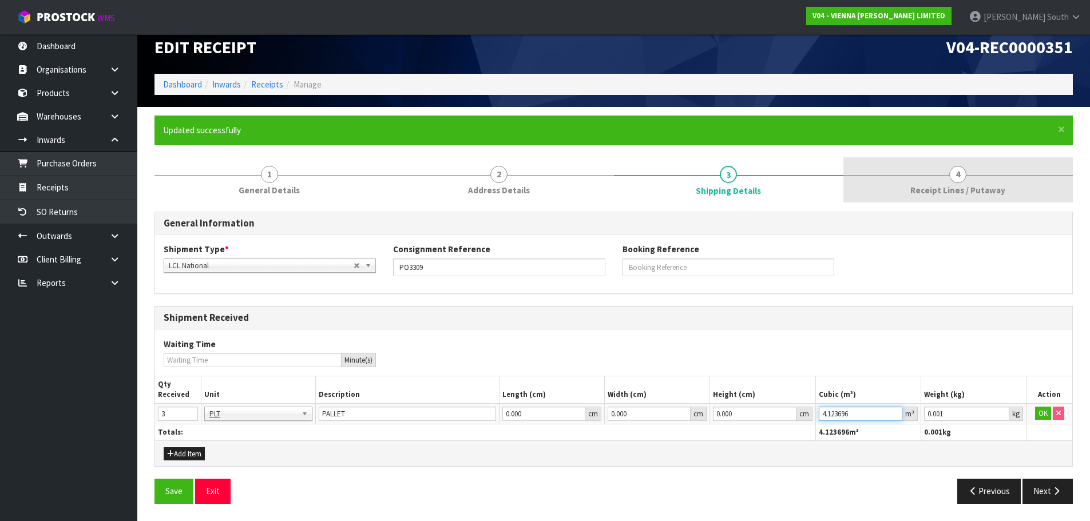
type input "4.123696"
click at [917, 182] on link "4 Receipt Lines / Putaway" at bounding box center [957, 179] width 229 height 45
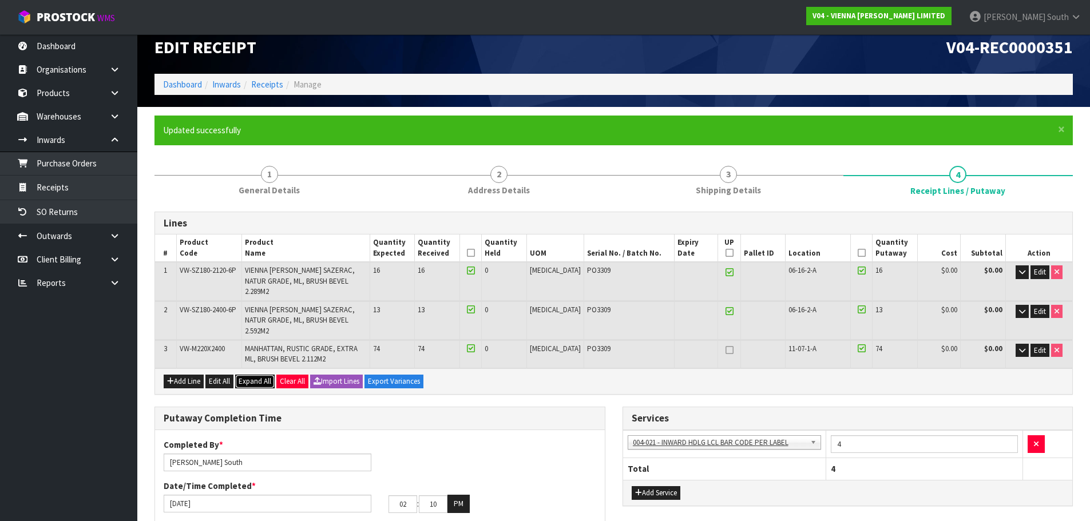
click at [250, 375] on button "Expand All" at bounding box center [254, 382] width 39 height 14
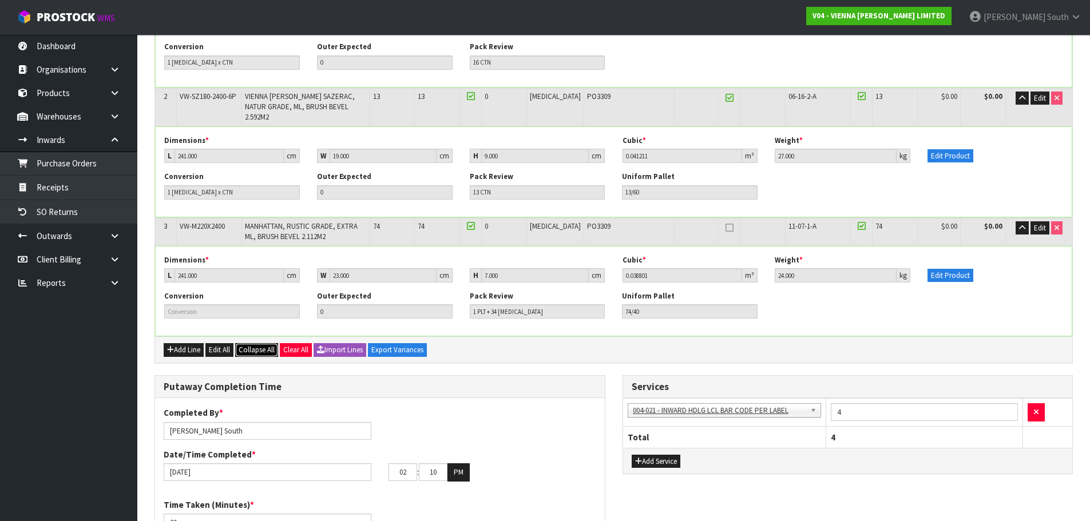
scroll to position [357, 0]
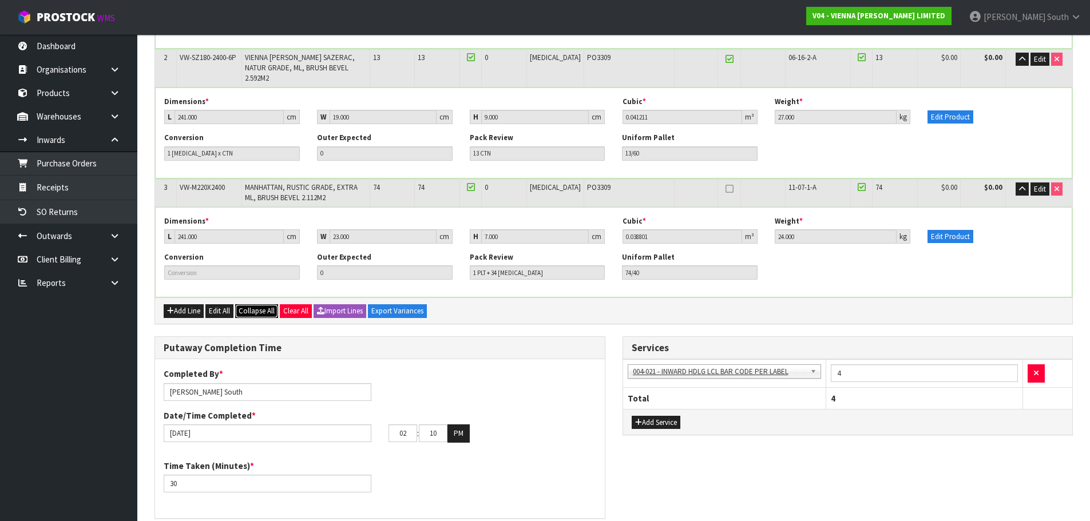
click at [253, 306] on span "Collapse All" at bounding box center [257, 311] width 36 height 10
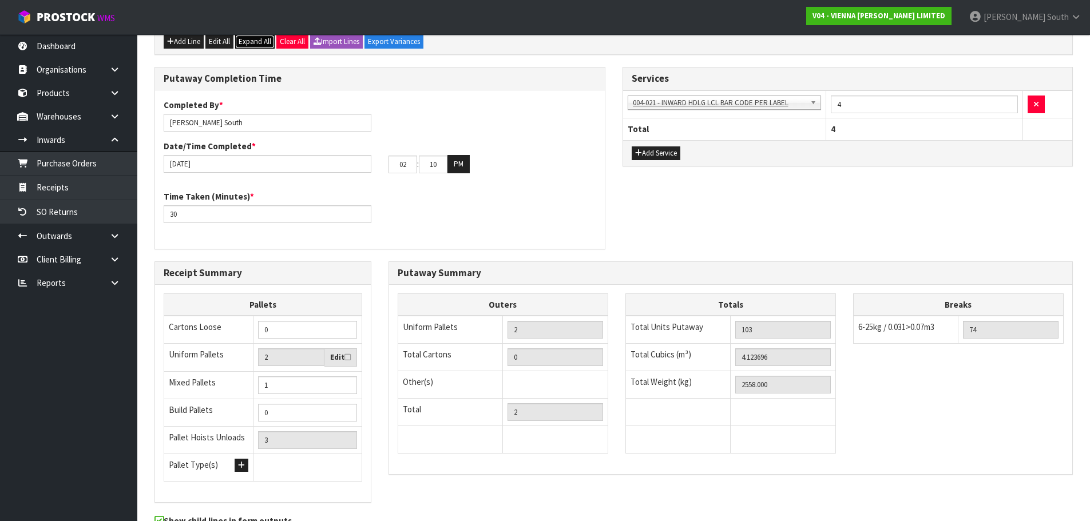
scroll to position [355, 0]
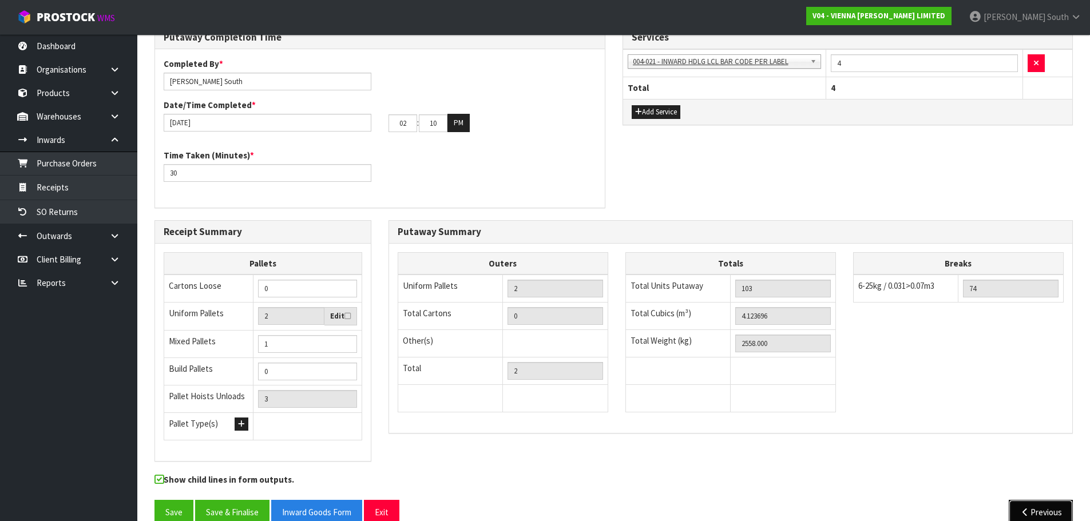
click at [1030, 500] on button "Previous" at bounding box center [1040, 512] width 64 height 25
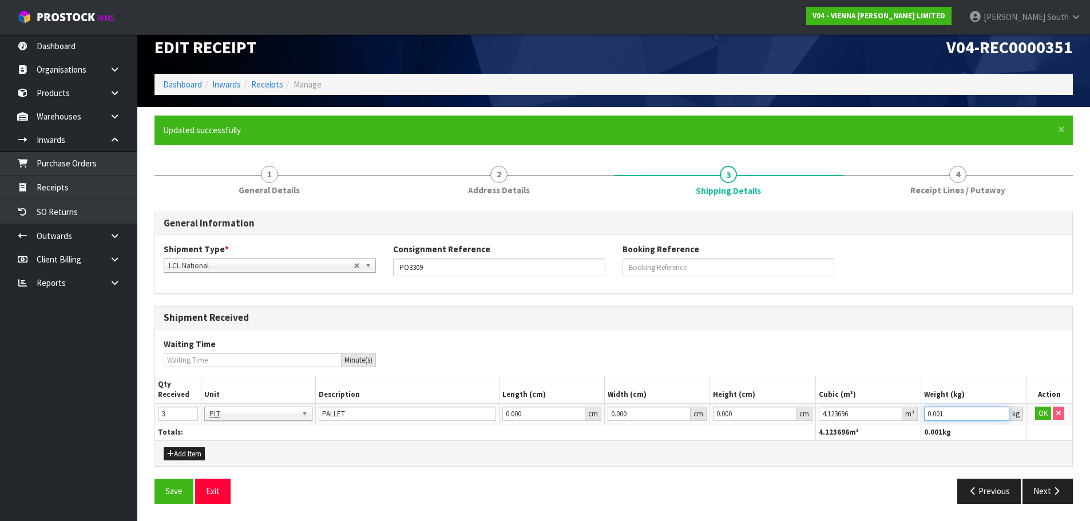
drag, startPoint x: 949, startPoint y: 415, endPoint x: 920, endPoint y: 422, distance: 30.4
click at [920, 422] on tr "3 BAG BAR BSK BIN BTL BOX BDL CAB CGE CTN CSE COI CRA CRT CBE CYL DRM JAR MTR P…" at bounding box center [613, 413] width 917 height 21
type input "2558"
click at [1049, 415] on button "OK" at bounding box center [1043, 414] width 16 height 14
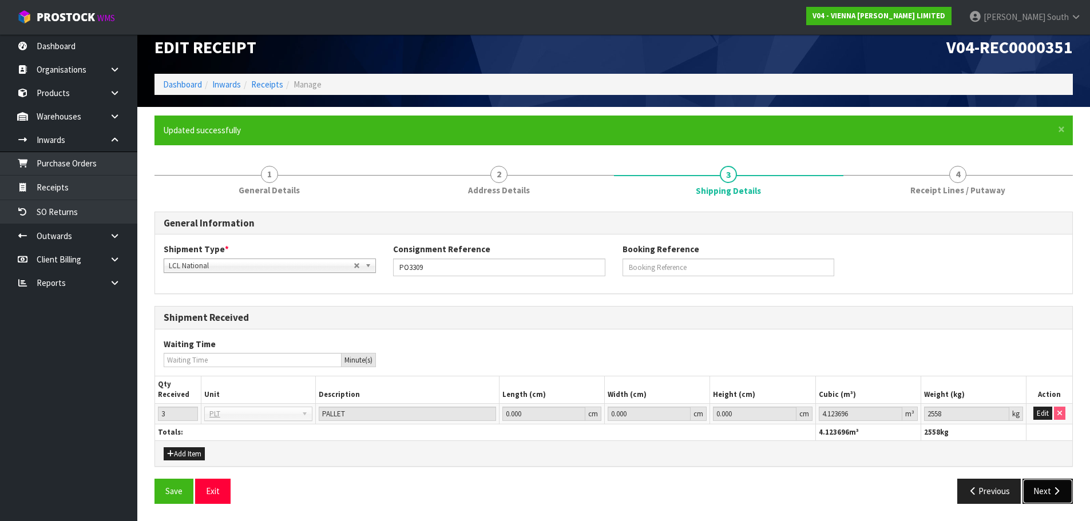
click at [1028, 490] on button "Next" at bounding box center [1047, 491] width 50 height 25
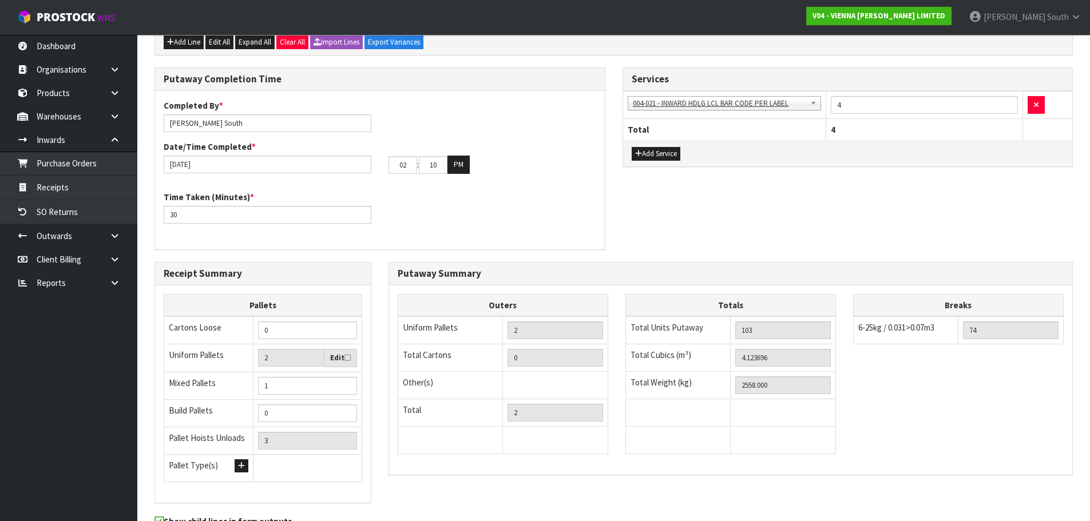
scroll to position [395, 0]
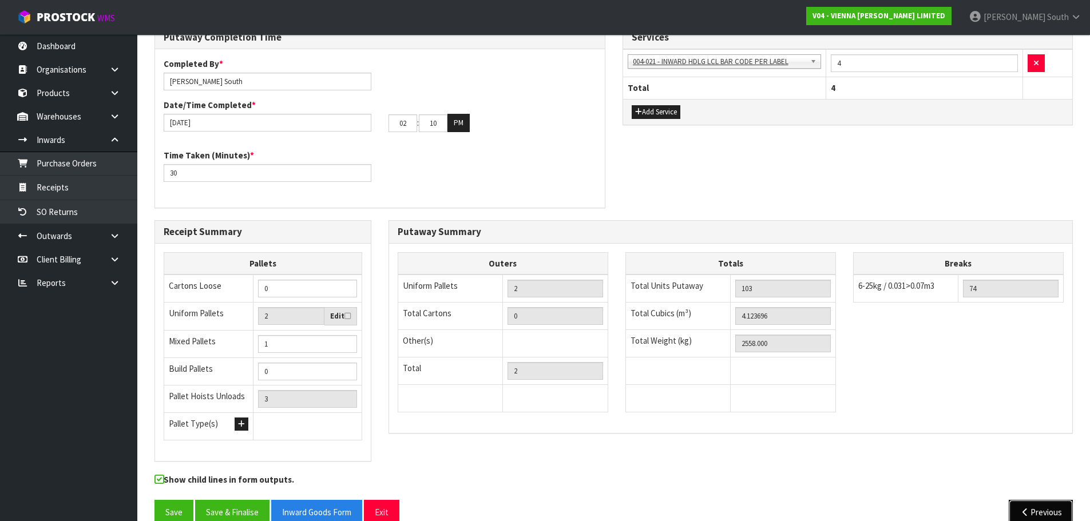
click at [1023, 500] on button "Previous" at bounding box center [1040, 512] width 64 height 25
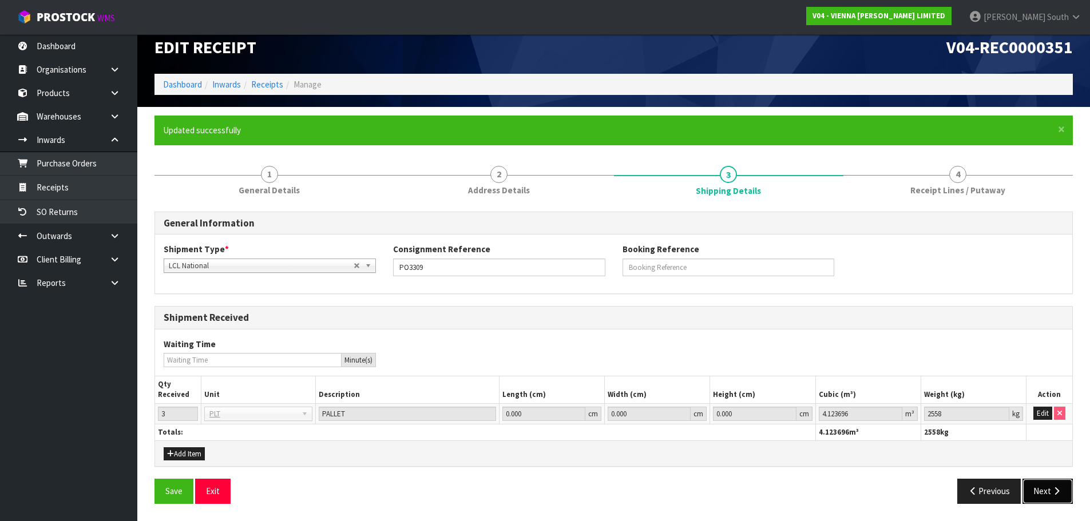
click at [1048, 485] on button "Next" at bounding box center [1047, 491] width 50 height 25
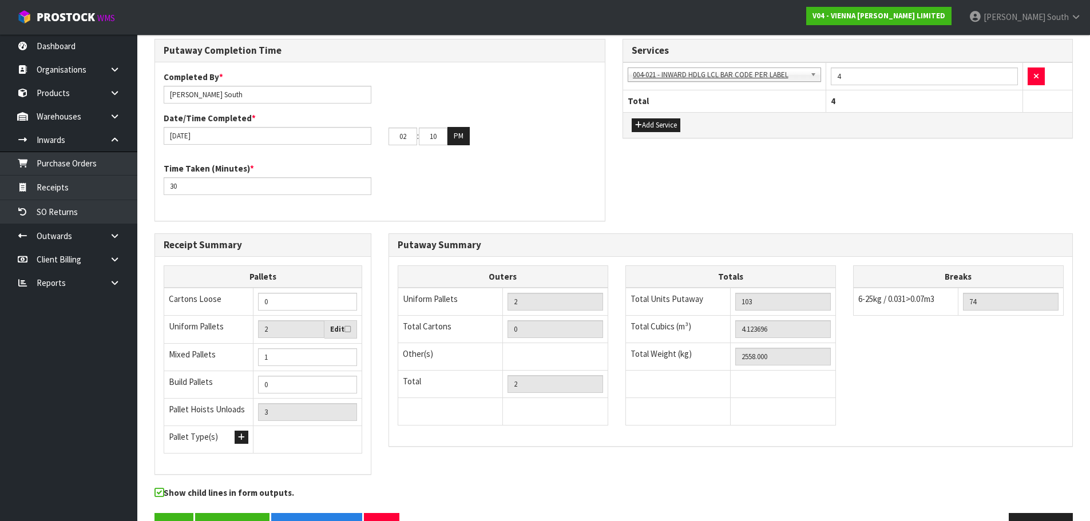
scroll to position [395, 0]
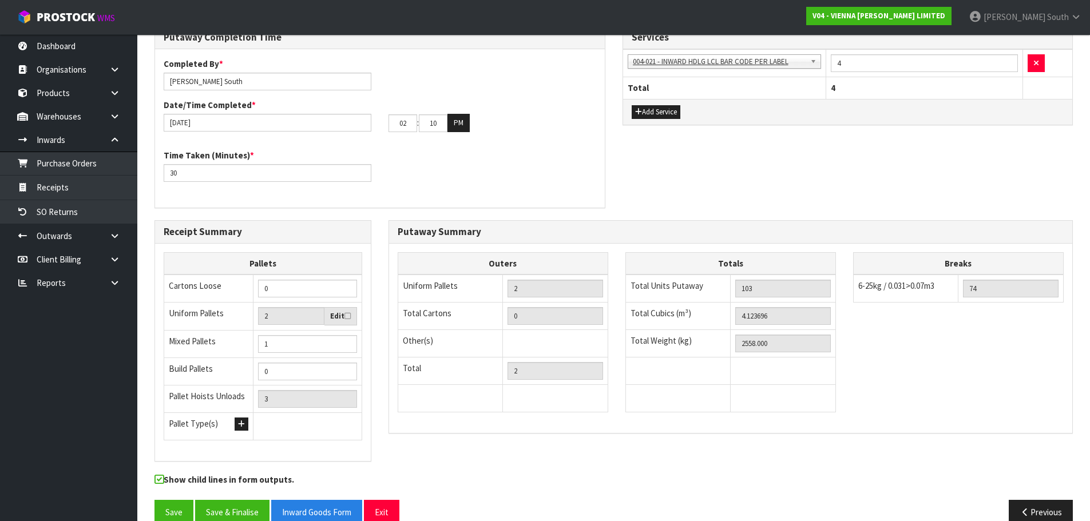
click at [406, 440] on div "Receipt Summary Pallets Cartons Loose 0 Uniform Pallets 2 Edit Mixed Pallets 1 …" at bounding box center [613, 346] width 935 height 253
click at [241, 500] on button "Save & Finalise" at bounding box center [232, 512] width 74 height 25
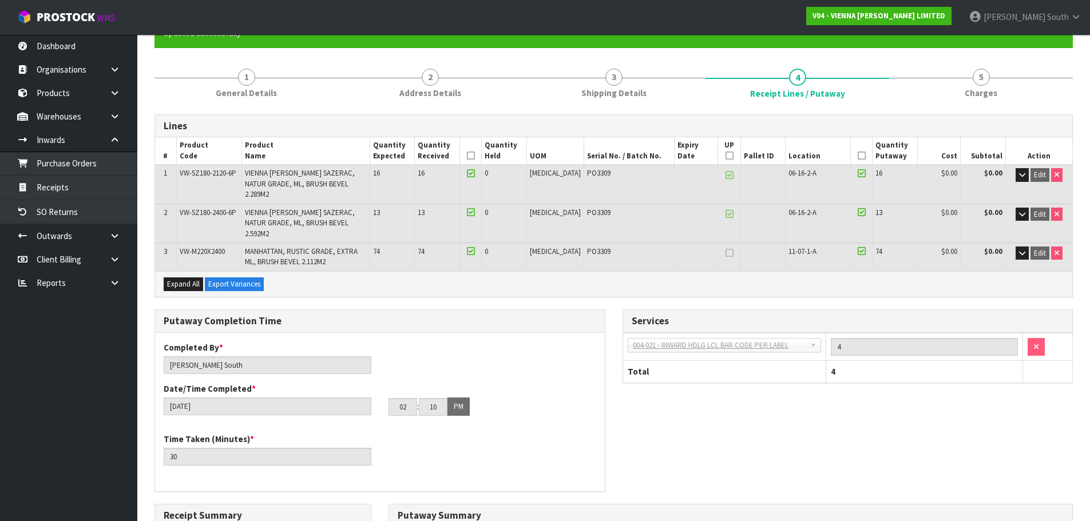
scroll to position [0, 0]
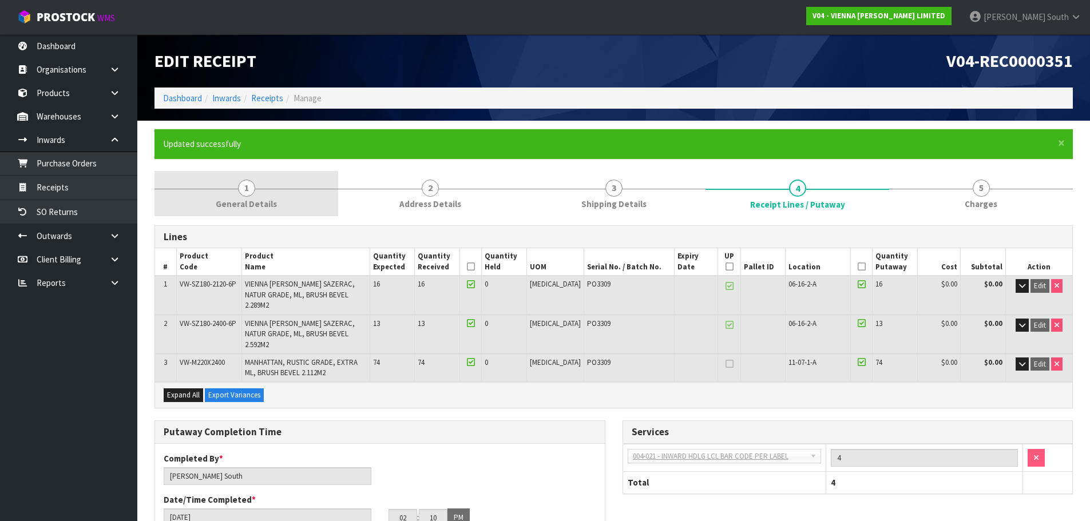
click at [312, 216] on link "1 General Details" at bounding box center [246, 193] width 184 height 45
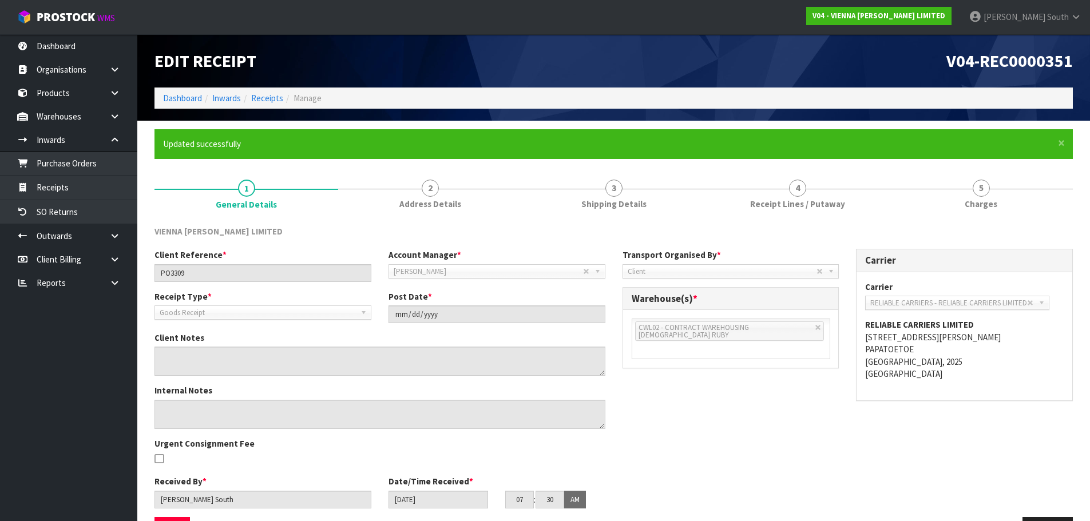
scroll to position [38, 0]
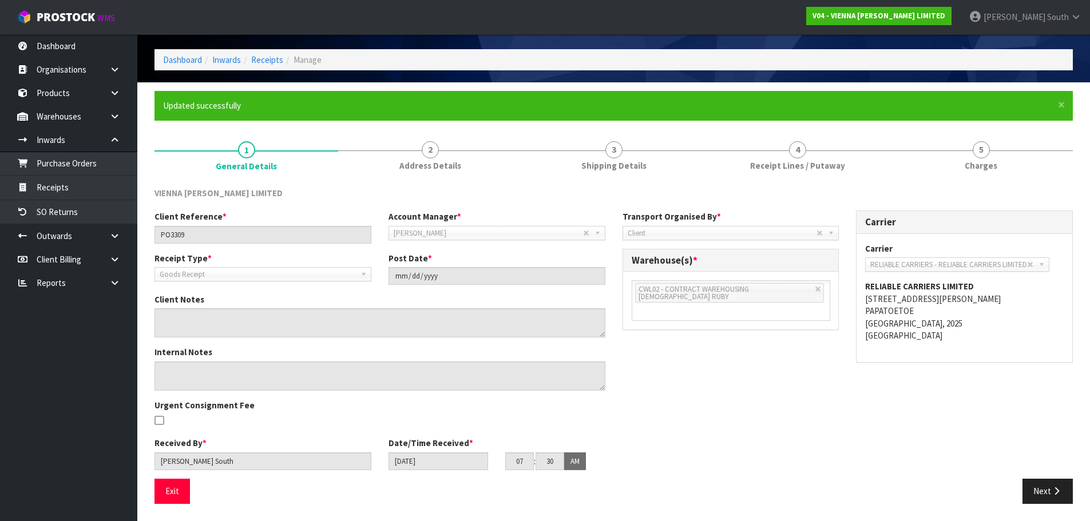
click at [808, 102] on ul "Updated successfully" at bounding box center [607, 106] width 889 height 12
click at [799, 158] on link "4 Receipt Lines / Putaway" at bounding box center [797, 155] width 184 height 45
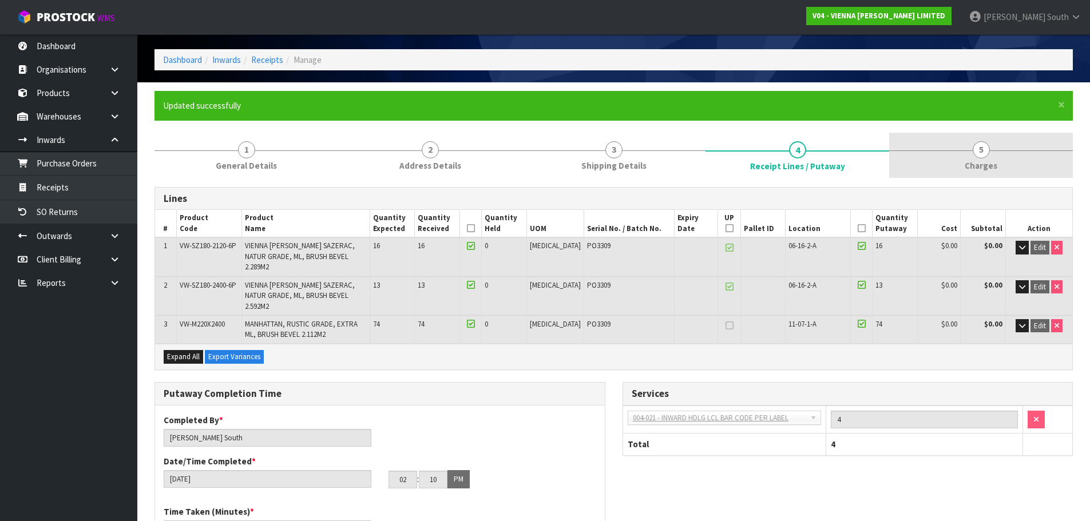
click at [956, 160] on link "5 [GEOGRAPHIC_DATA]" at bounding box center [981, 155] width 184 height 45
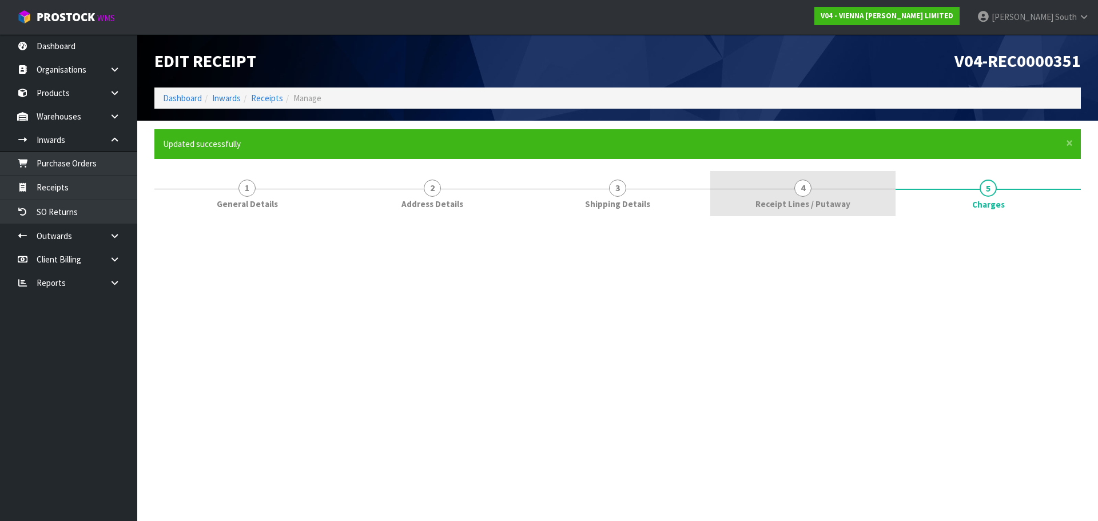
click at [820, 171] on link "4 Receipt Lines / Putaway" at bounding box center [802, 193] width 185 height 45
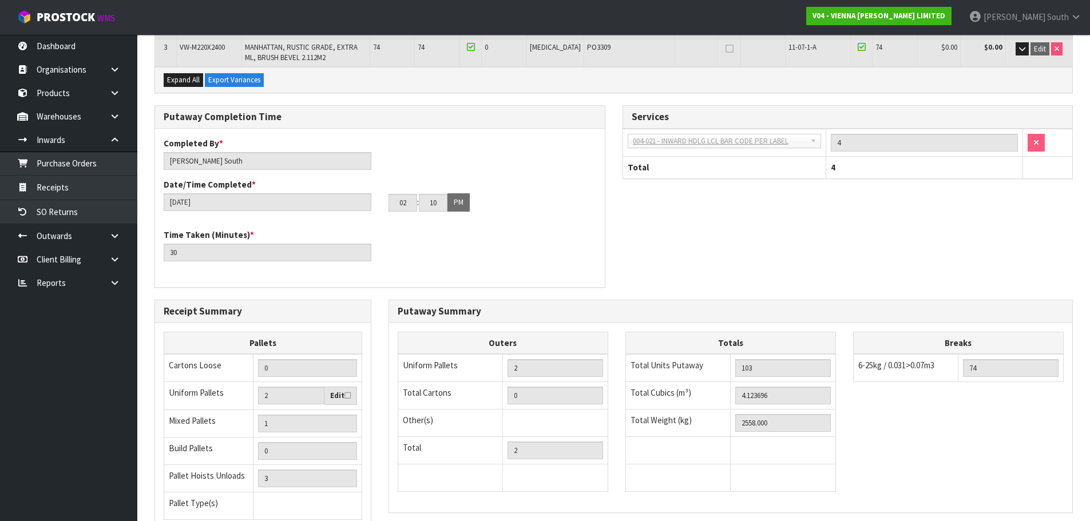
scroll to position [395, 0]
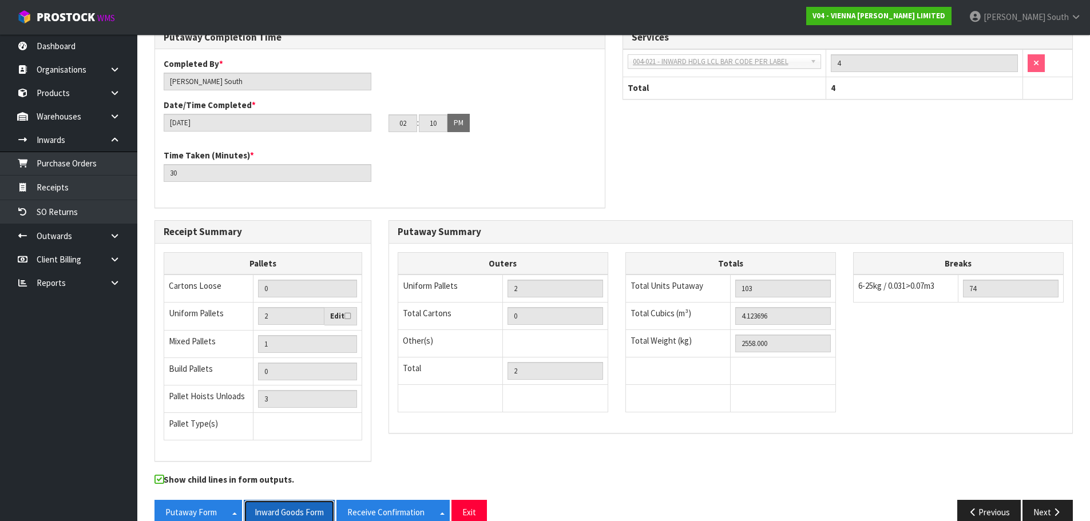
click at [325, 500] on button "Inward Goods Form" at bounding box center [289, 512] width 91 height 25
click at [805, 112] on div "Putaway Completion Time Completed By * [PERSON_NAME] Date/Time Completed * [DAT…" at bounding box center [613, 123] width 935 height 194
click at [462, 500] on button "Exit" at bounding box center [468, 512] width 35 height 25
